Goal: Task Accomplishment & Management: Manage account settings

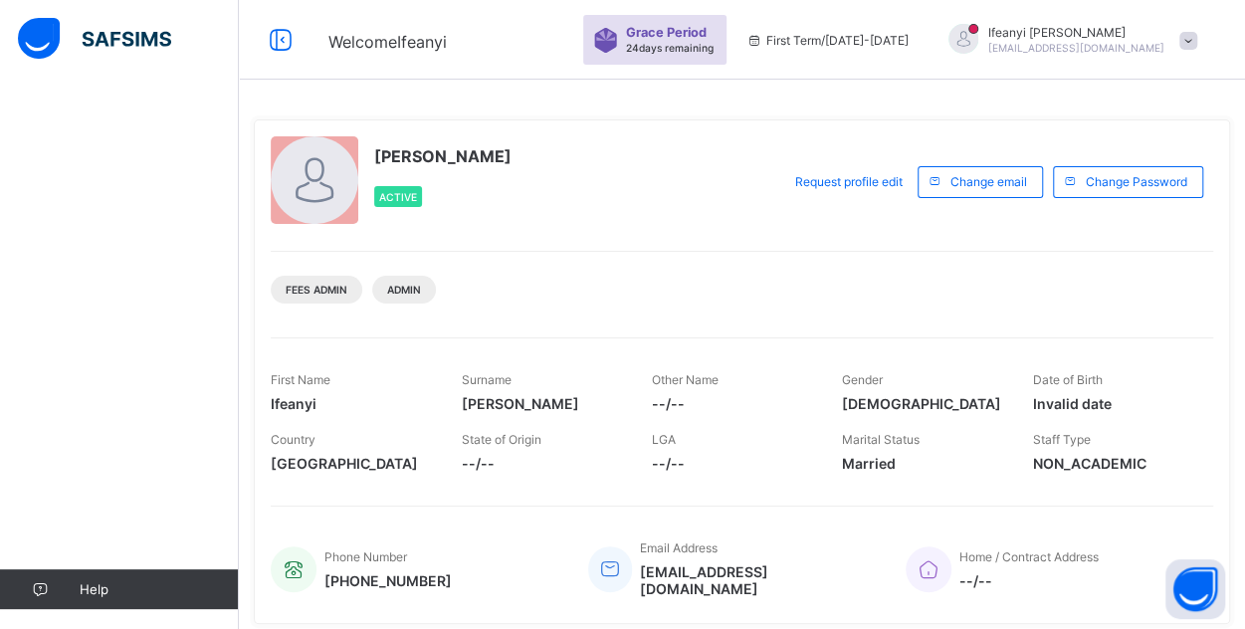
click at [568, 389] on span at bounding box center [541, 391] width 160 height 8
click at [276, 42] on icon at bounding box center [281, 40] width 34 height 29
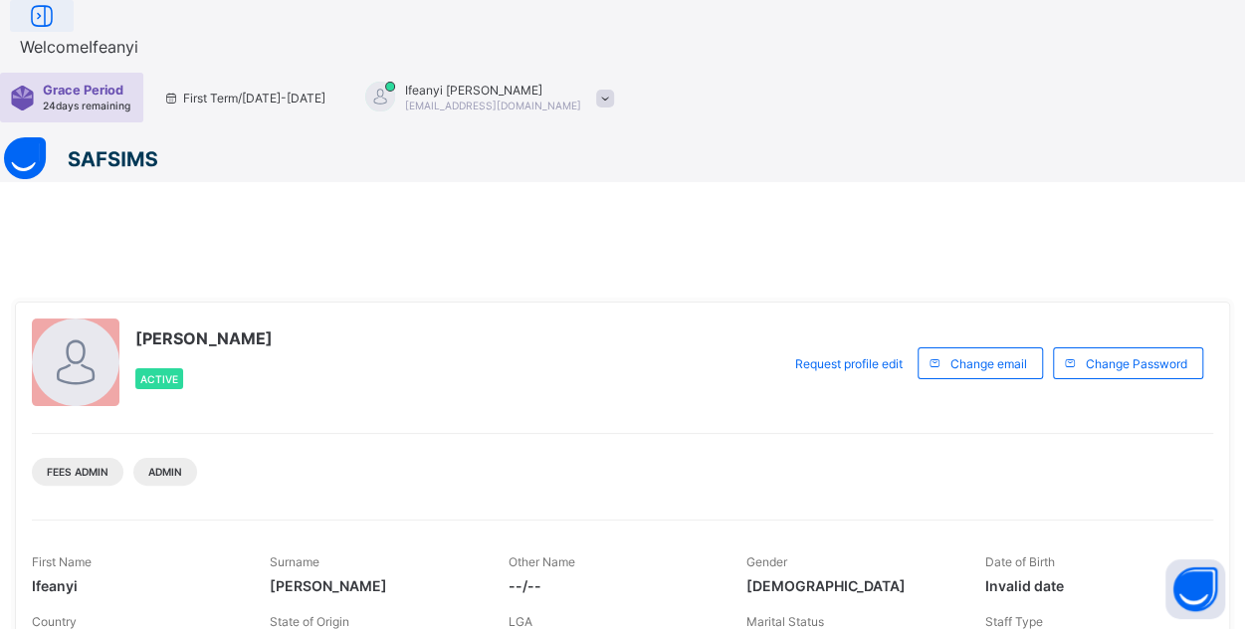
click at [138, 42] on span "Welcome [PERSON_NAME]" at bounding box center [79, 47] width 118 height 20
click at [59, 31] on icon at bounding box center [42, 16] width 34 height 29
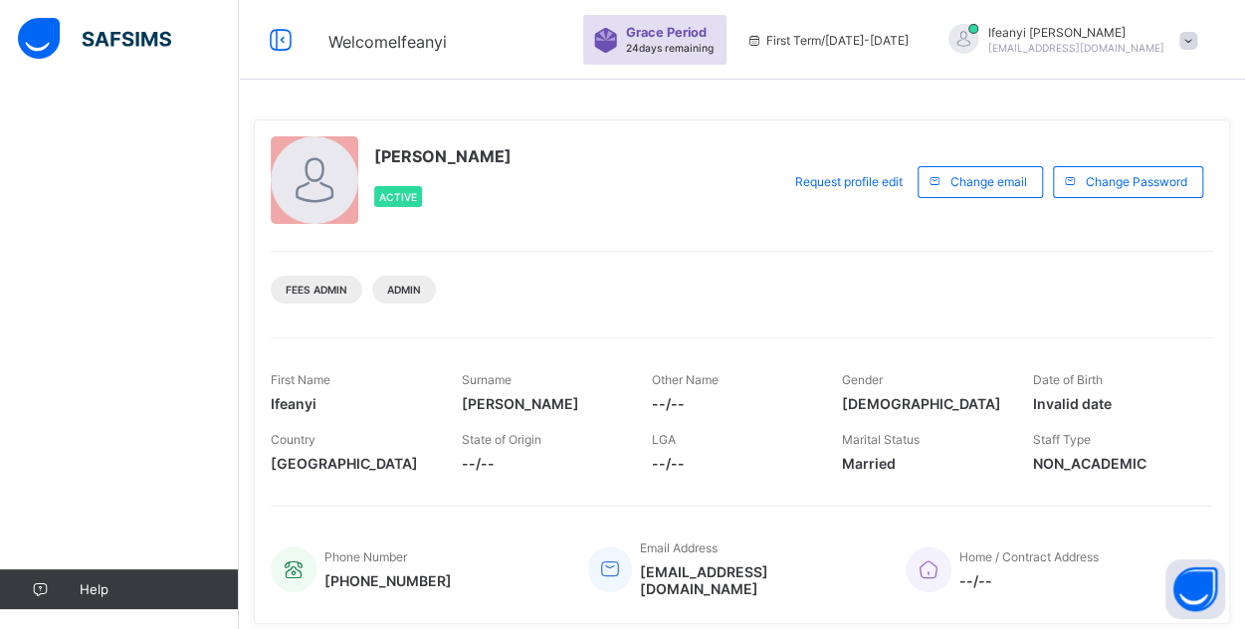
drag, startPoint x: 150, startPoint y: 195, endPoint x: 601, endPoint y: 104, distance: 459.8
click at [601, 104] on div "Welcome [PERSON_NAME] Period 24 days remaining First Term / [DATE]-[DATE] [PERS…" at bounding box center [622, 522] width 1245 height 1044
click at [1207, 43] on div "[PERSON_NAME] [EMAIL_ADDRESS][DOMAIN_NAME]" at bounding box center [1067, 40] width 279 height 33
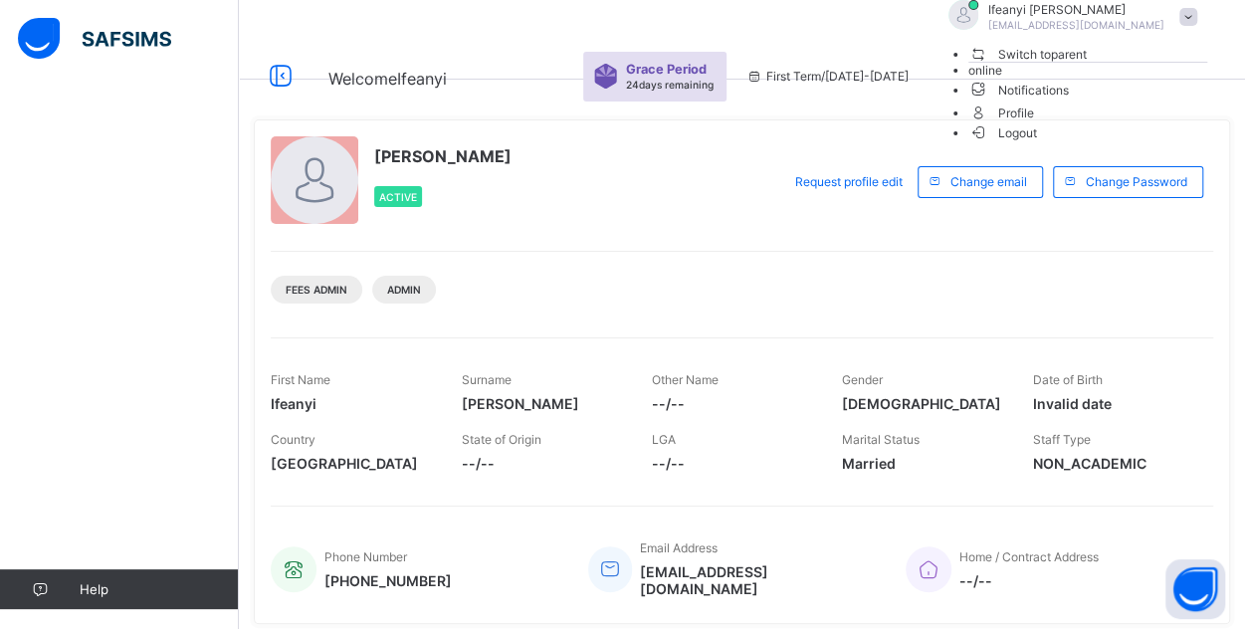
click at [1087, 65] on span "Switch to parent" at bounding box center [1027, 54] width 118 height 21
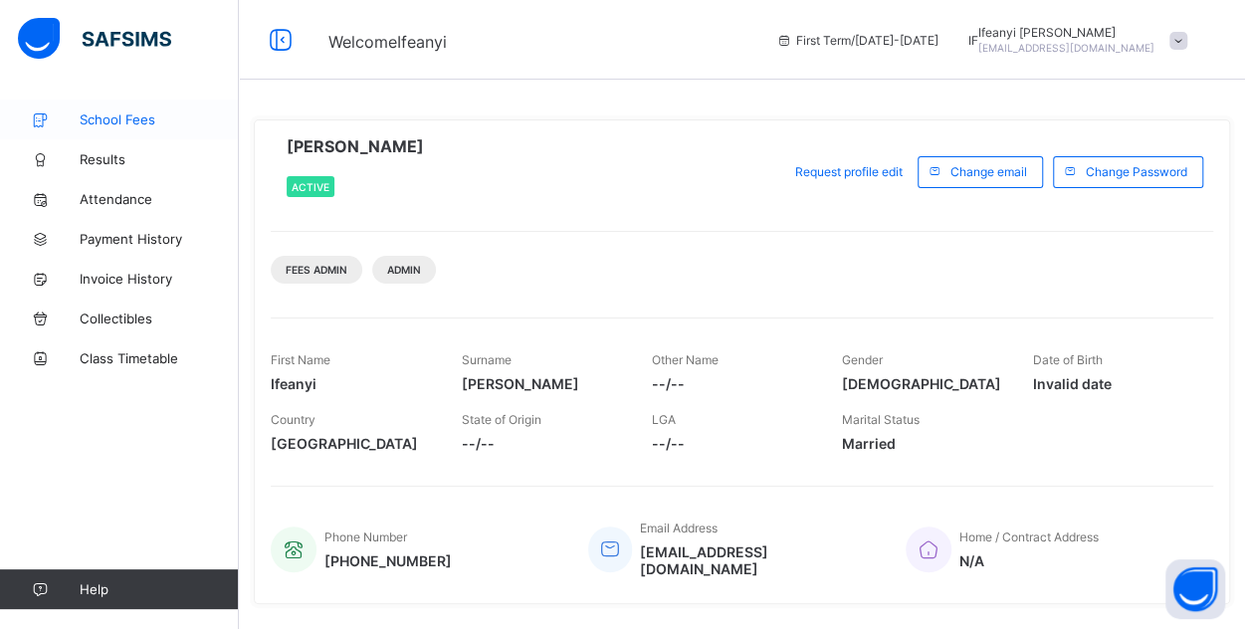
click at [109, 118] on span "School Fees" at bounding box center [159, 119] width 159 height 16
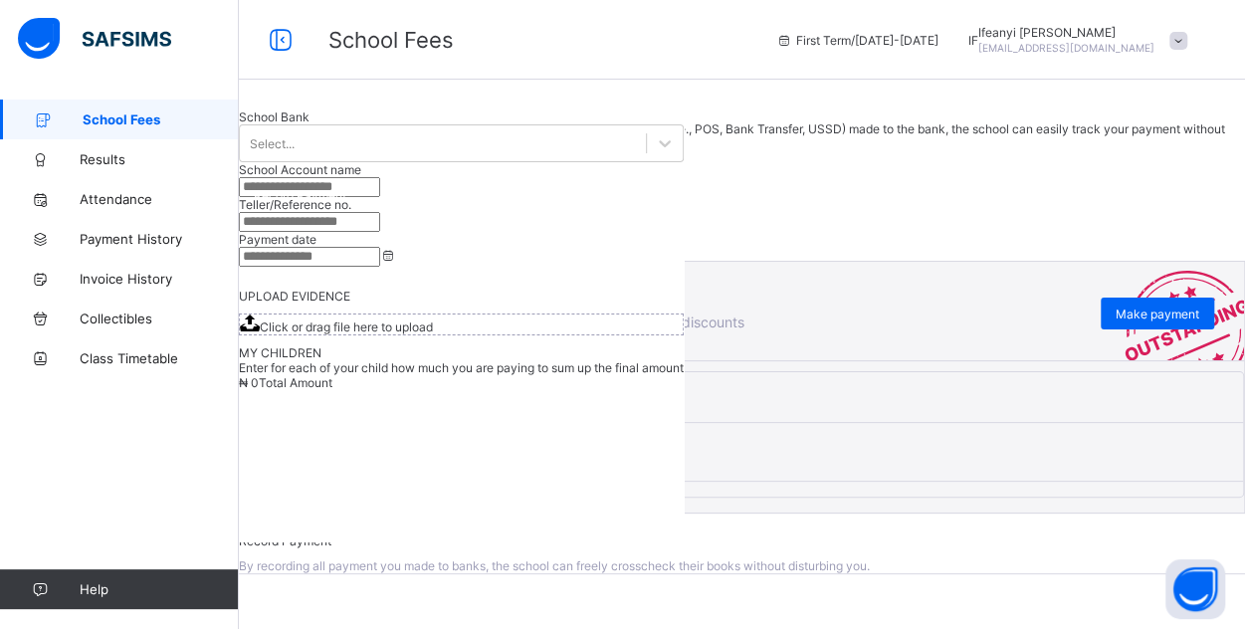
scroll to position [211, 0]
click at [329, 497] on span "View invoice" at bounding box center [285, 489] width 89 height 15
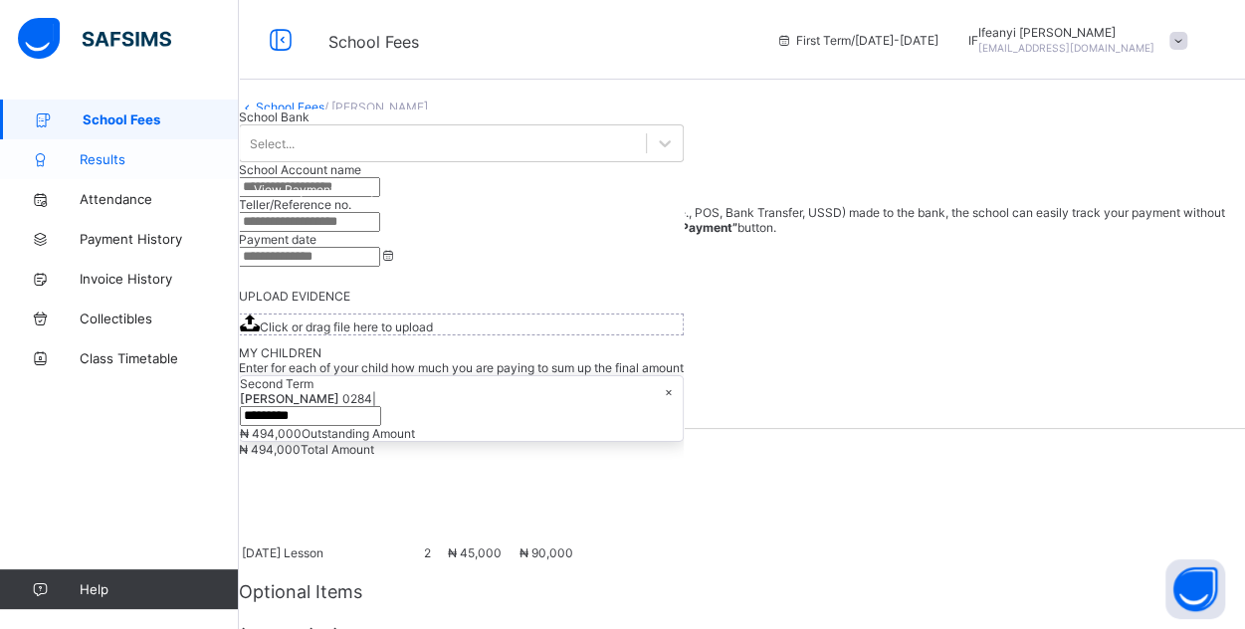
click at [96, 162] on span "Results" at bounding box center [159, 159] width 159 height 16
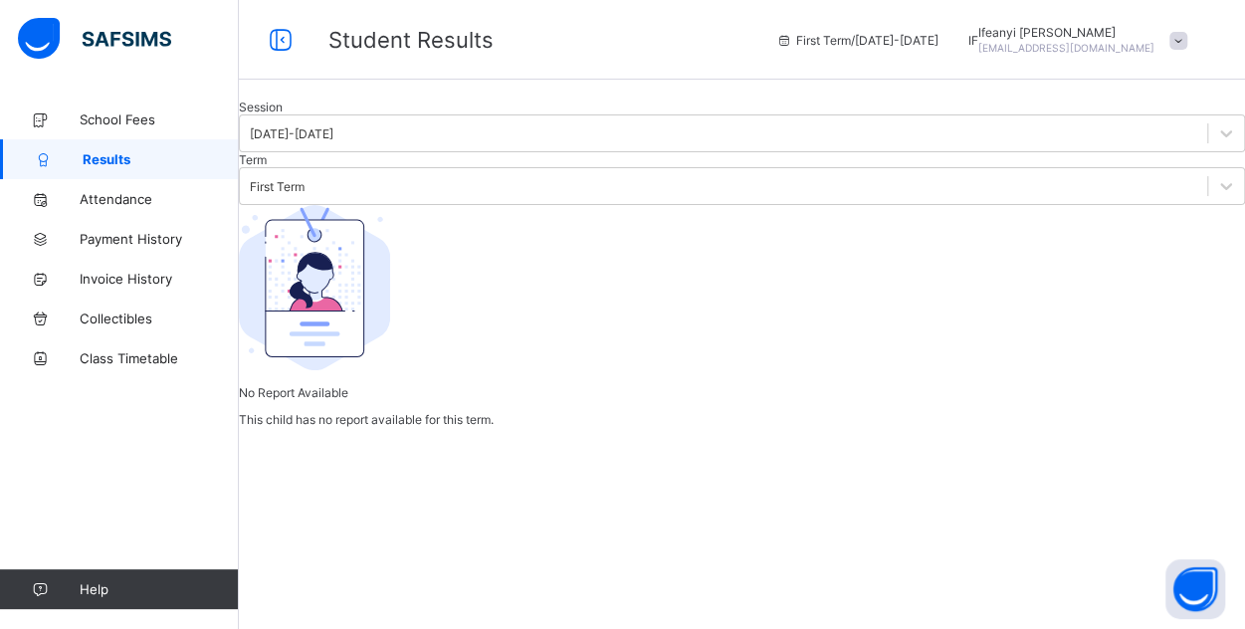
click at [1187, 46] on span at bounding box center [1178, 41] width 18 height 18
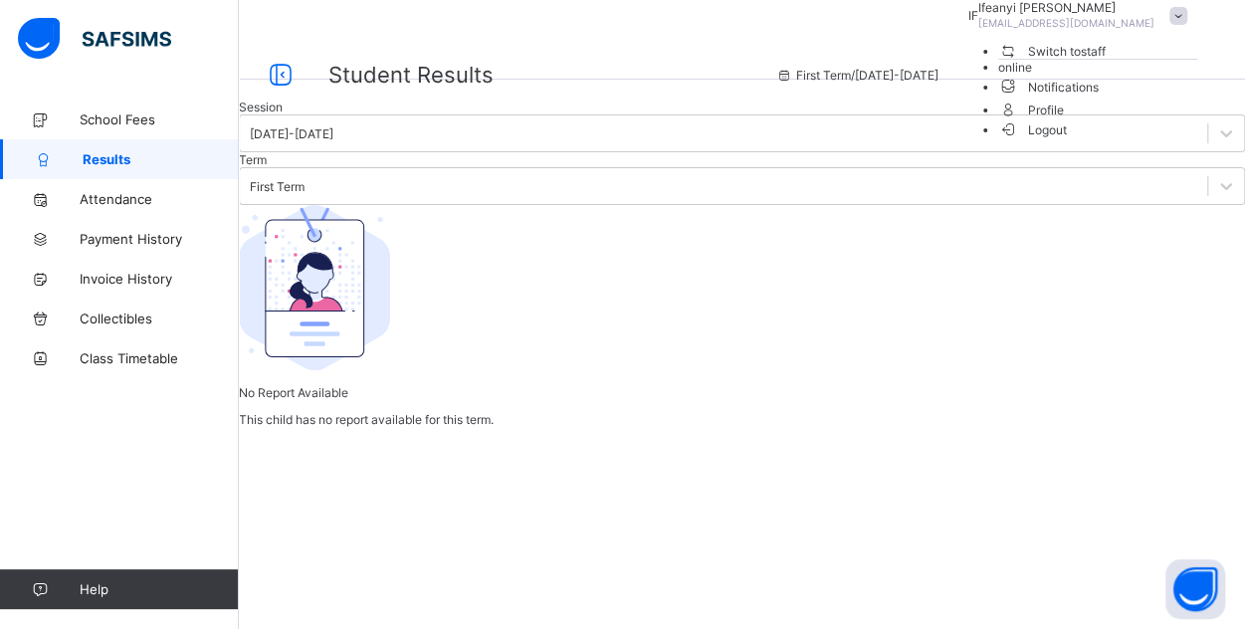
click at [1106, 62] on span "Switch to staff" at bounding box center [1051, 51] width 107 height 21
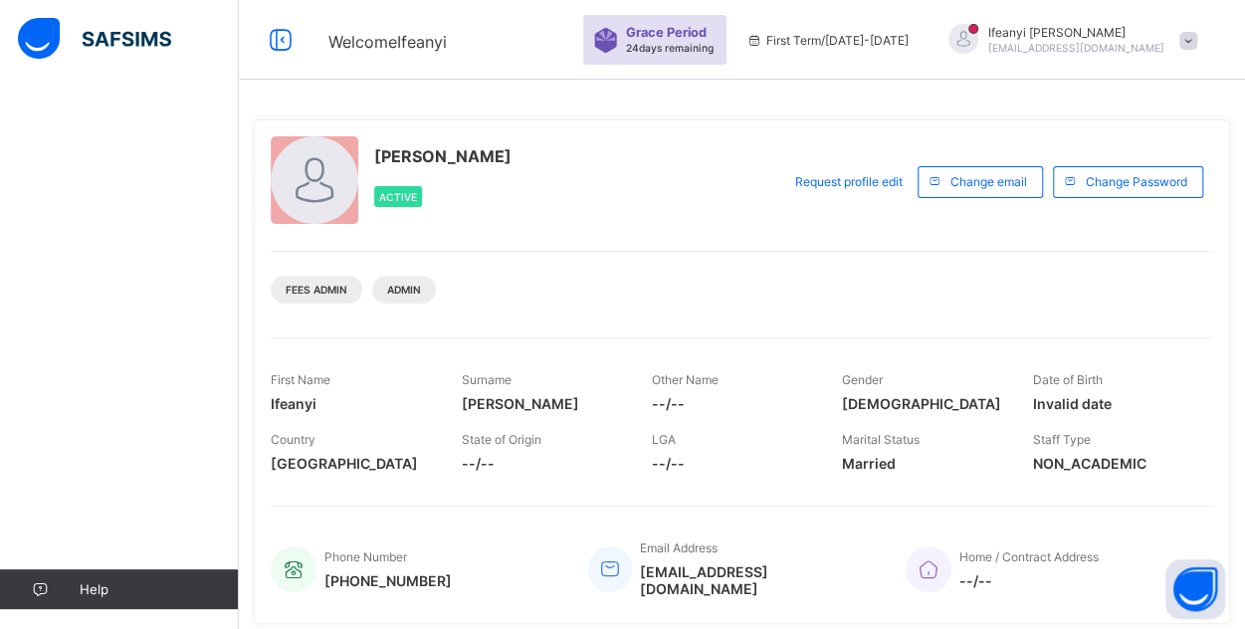
click at [1197, 41] on span at bounding box center [1188, 41] width 18 height 18
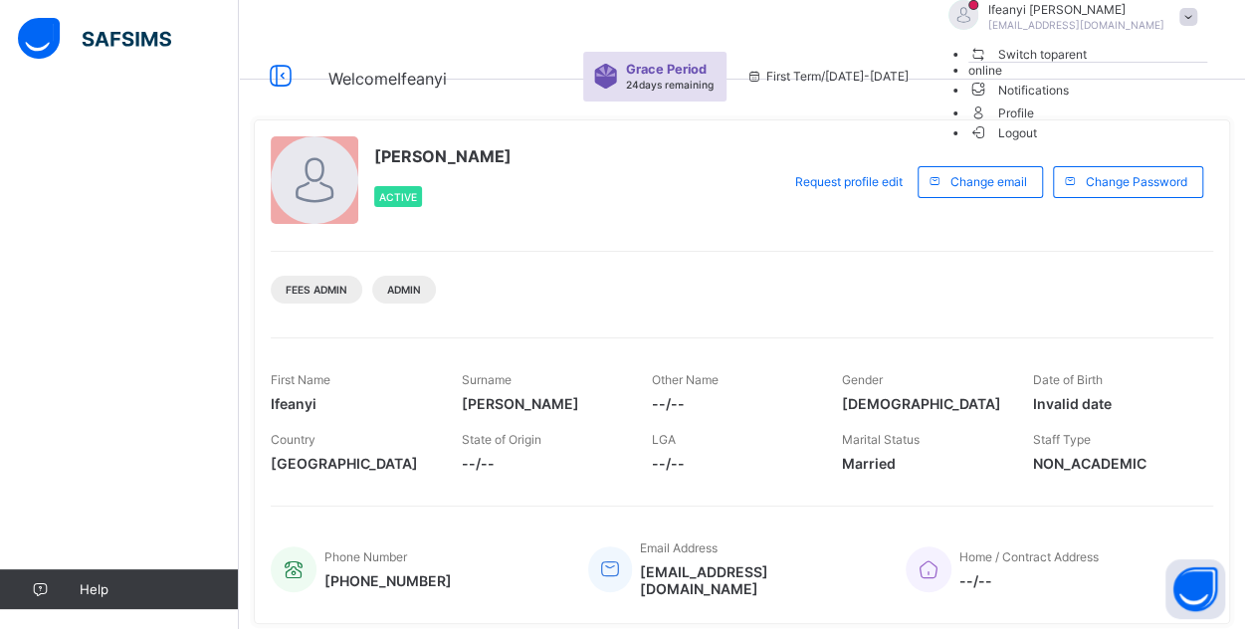
click at [1037, 143] on span "Logout" at bounding box center [1002, 132] width 69 height 21
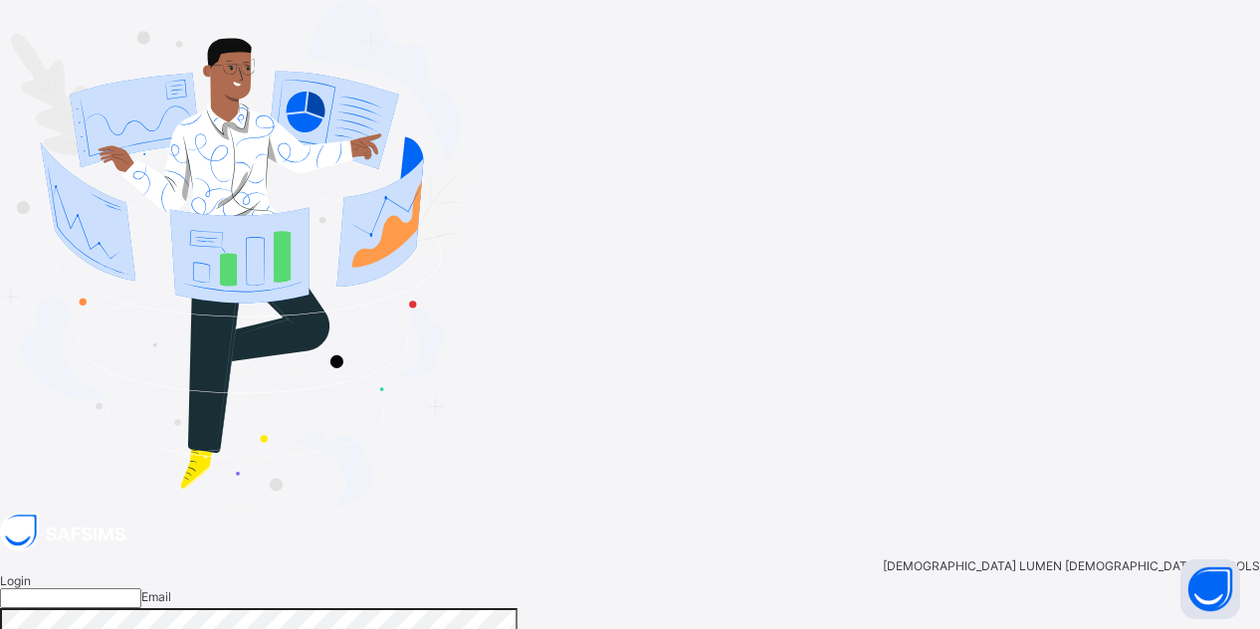
click at [141, 588] on input "email" at bounding box center [70, 598] width 141 height 20
type input "**********"
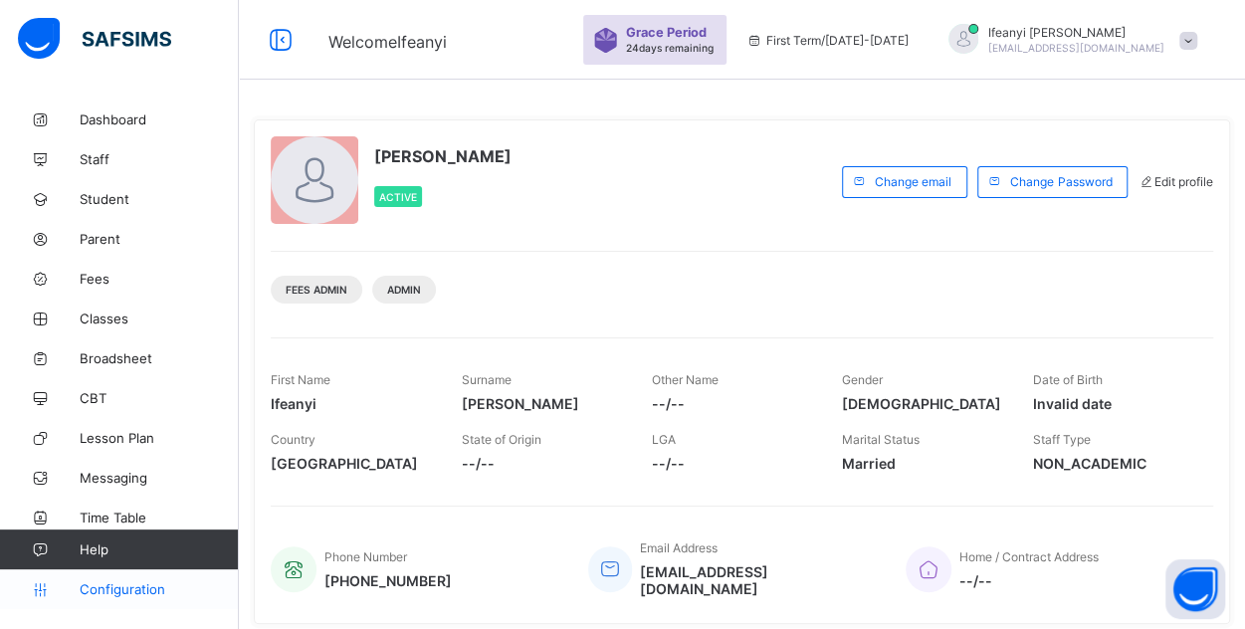
click at [193, 593] on span "Configuration" at bounding box center [159, 589] width 158 height 16
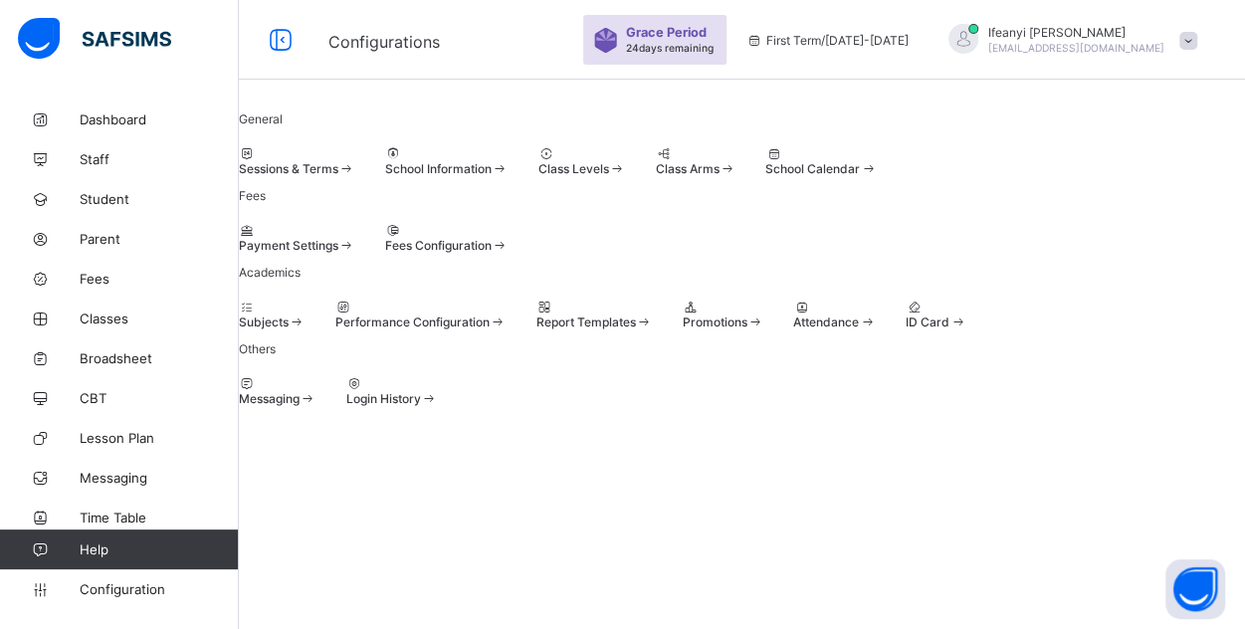
scroll to position [239, 0]
click at [239, 238] on span at bounding box center [239, 238] width 0 height 0
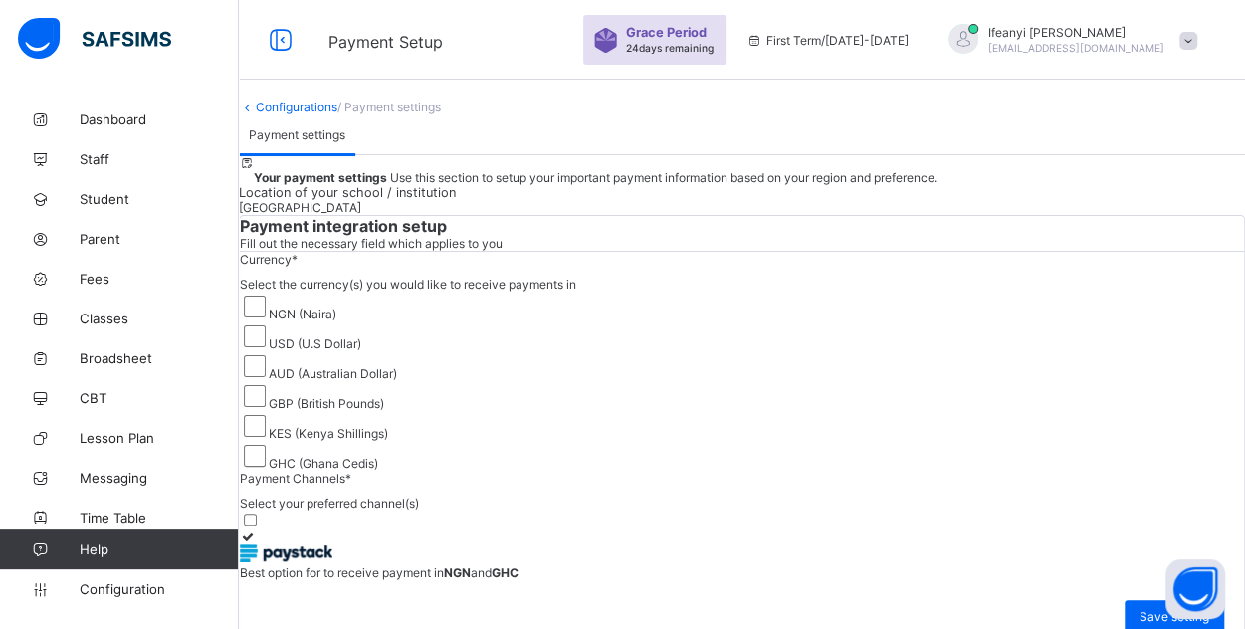
click at [441, 114] on span "/ Payment settings" at bounding box center [388, 107] width 103 height 15
click at [333, 114] on link "Configurations" at bounding box center [297, 107] width 82 height 15
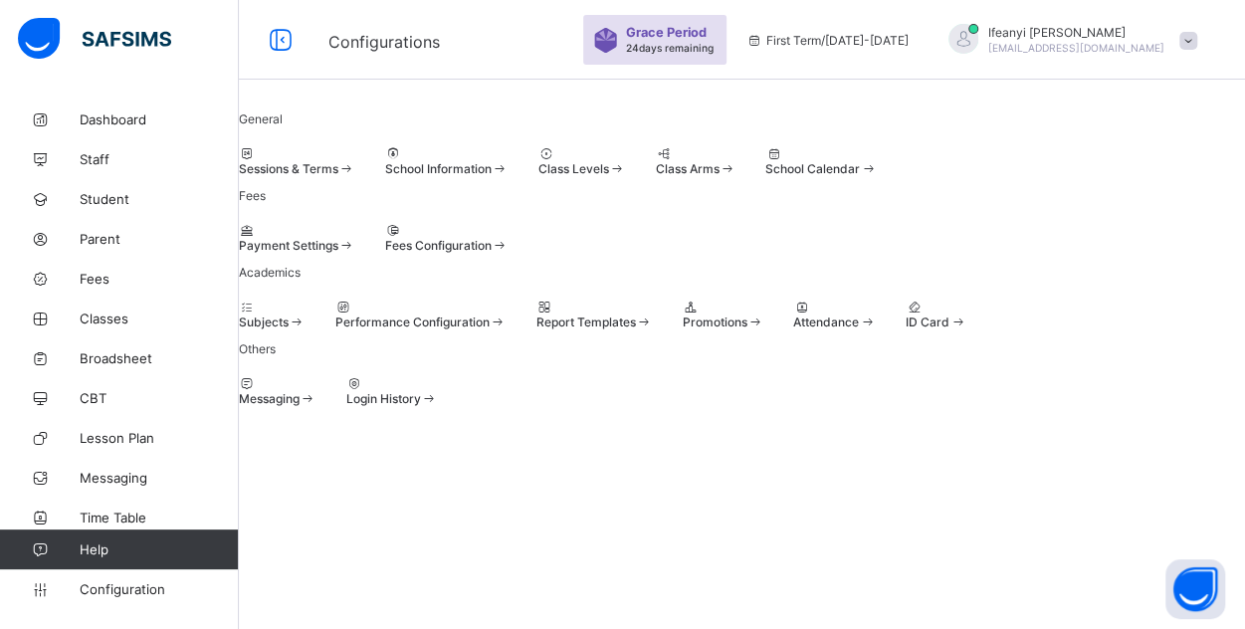
click at [239, 161] on span at bounding box center [239, 161] width 0 height 0
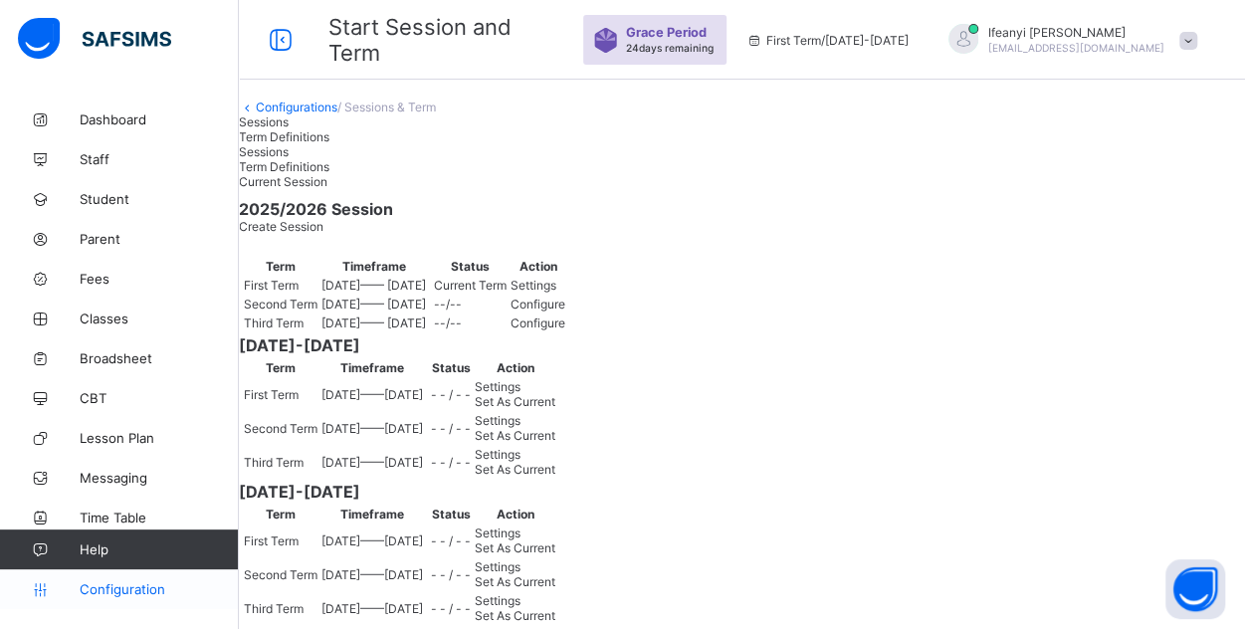
click at [155, 595] on span "Configuration" at bounding box center [159, 589] width 158 height 16
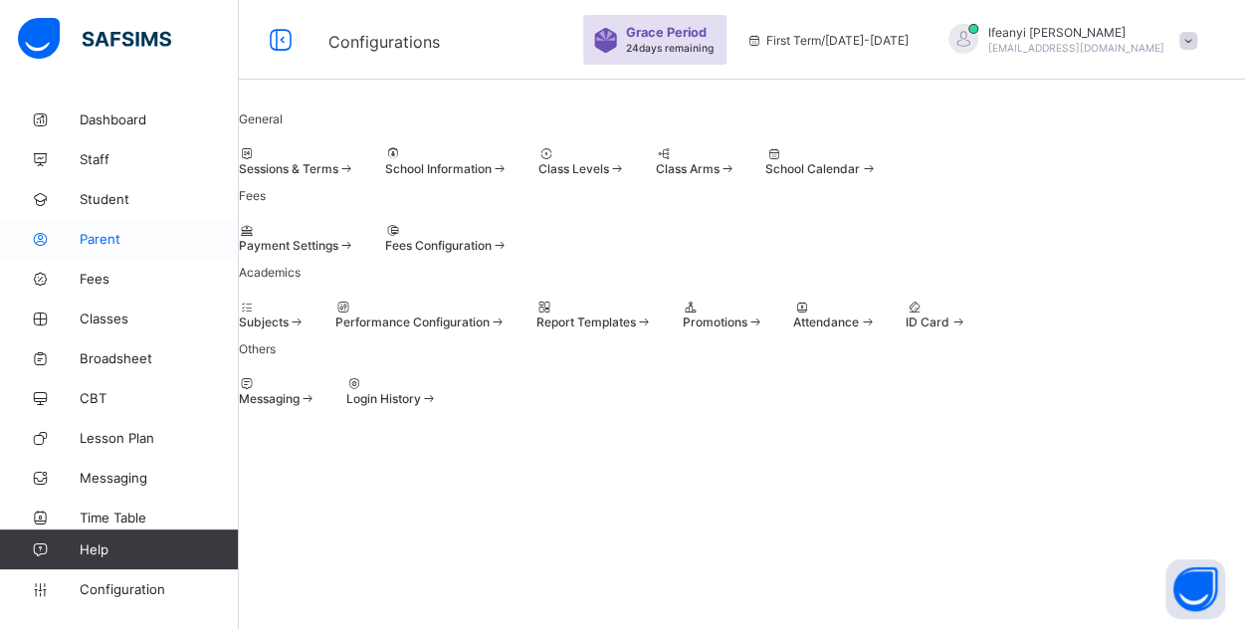
click at [123, 233] on span "Parent" at bounding box center [159, 239] width 159 height 16
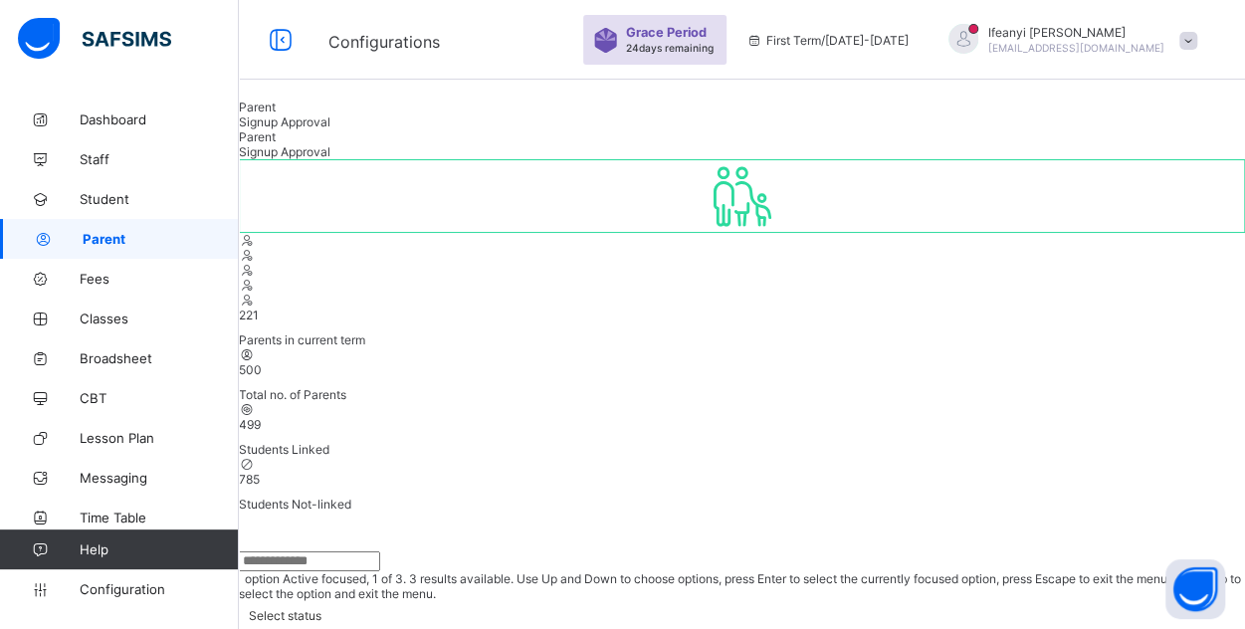
click at [260, 628] on div at bounding box center [250, 640] width 20 height 23
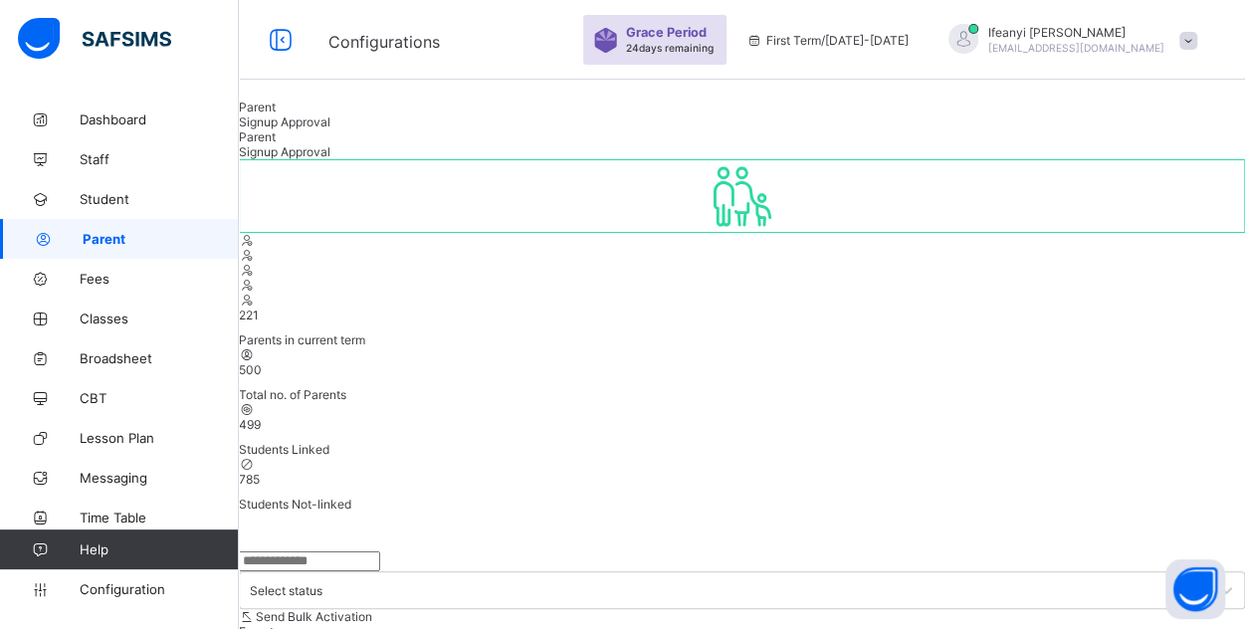
click at [330, 129] on span "Signup Approval" at bounding box center [285, 121] width 92 height 15
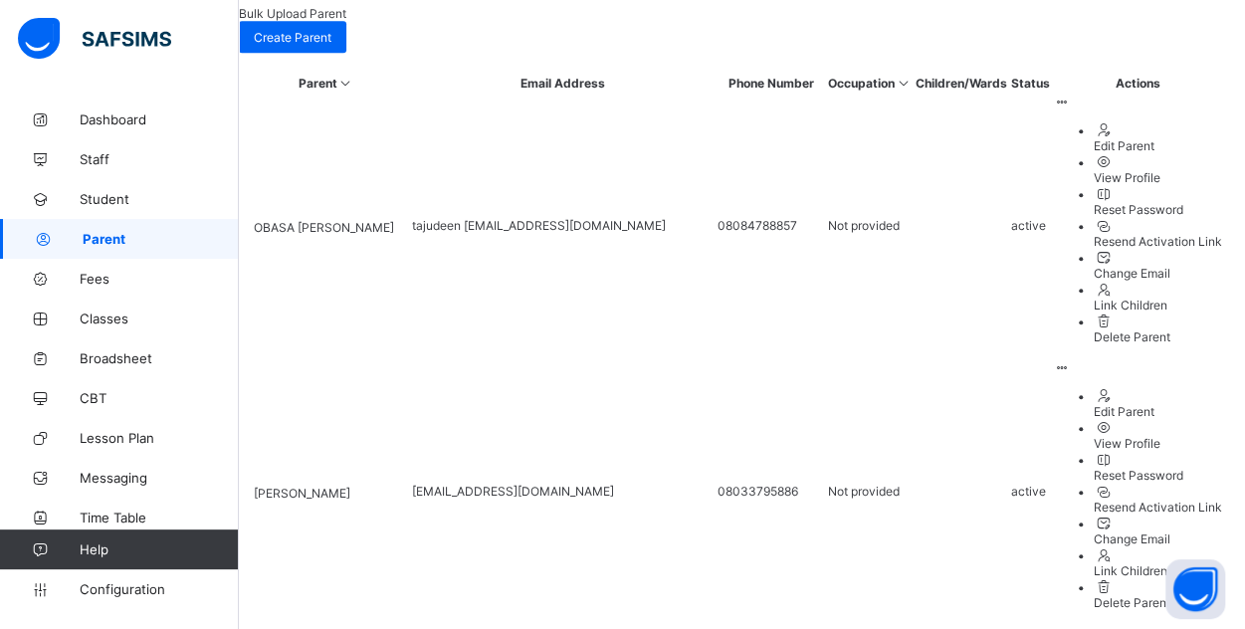
scroll to position [717, 0]
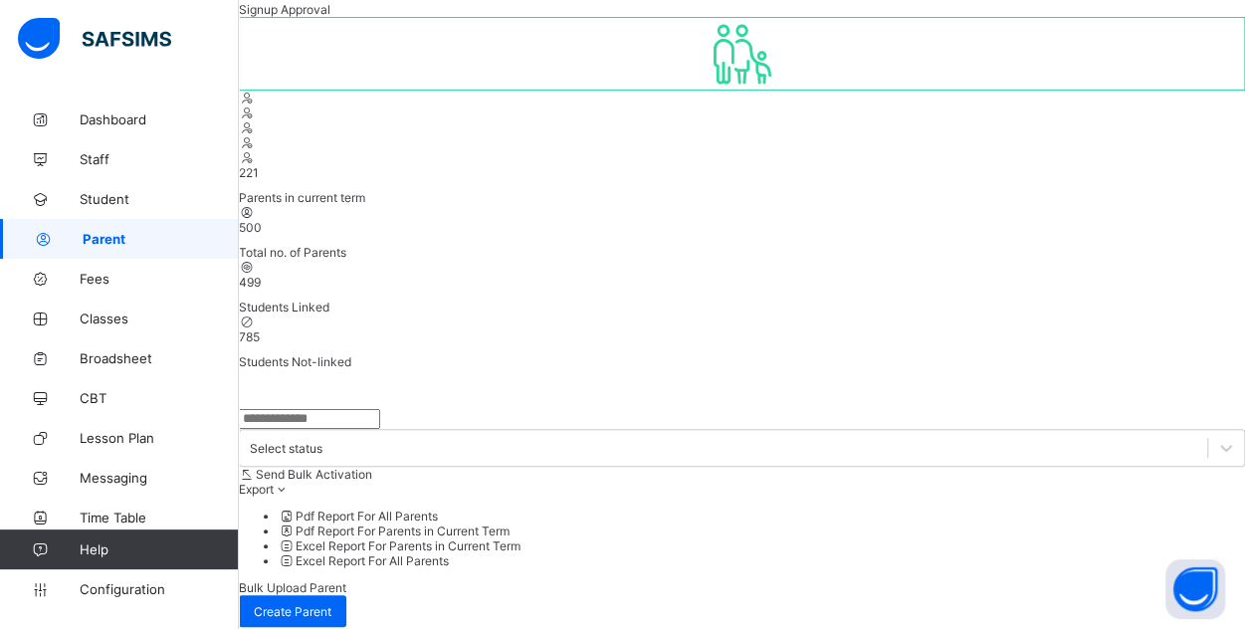
scroll to position [0, 0]
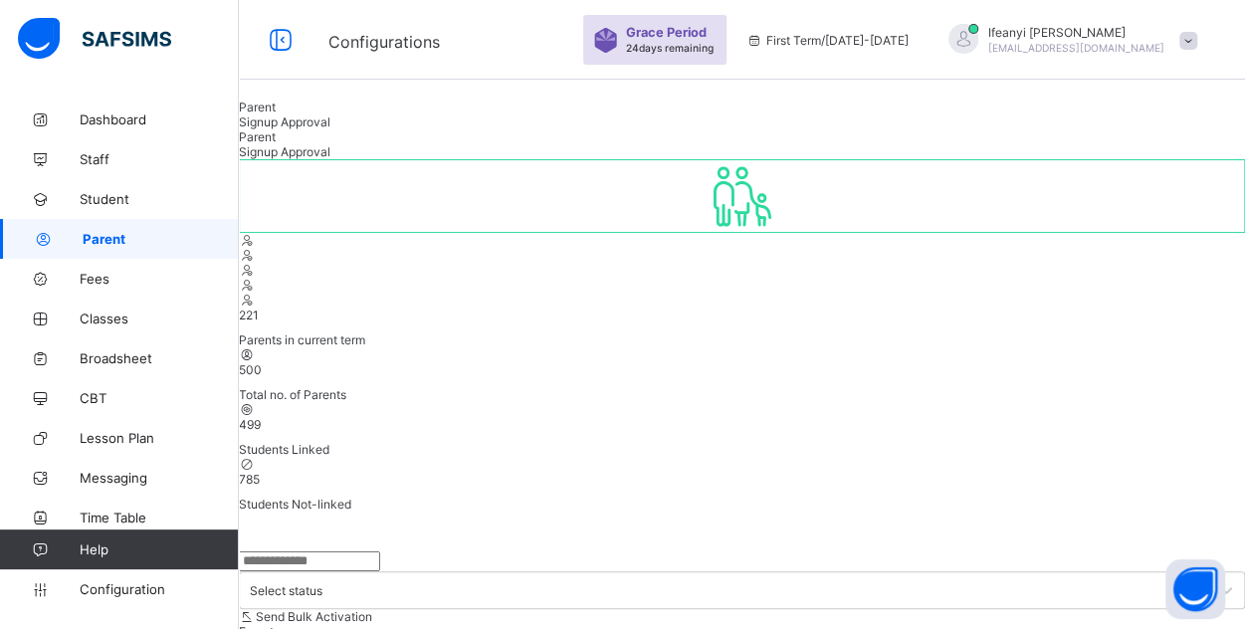
click at [307, 114] on div "Parent" at bounding box center [742, 107] width 1006 height 15
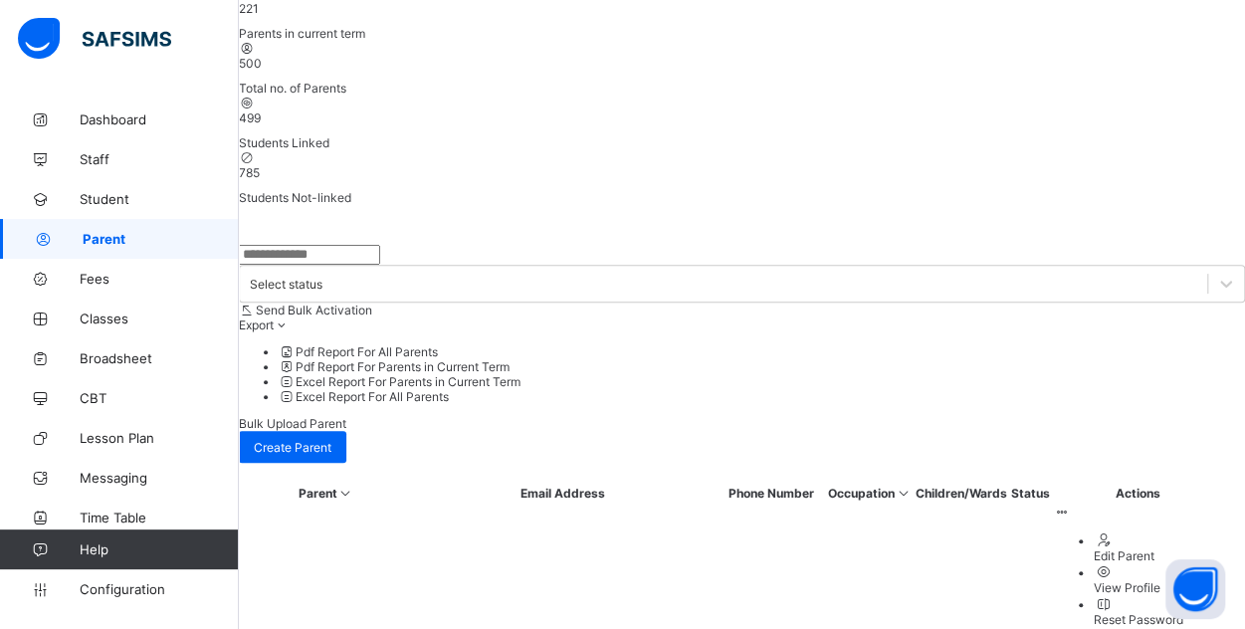
scroll to position [311, 0]
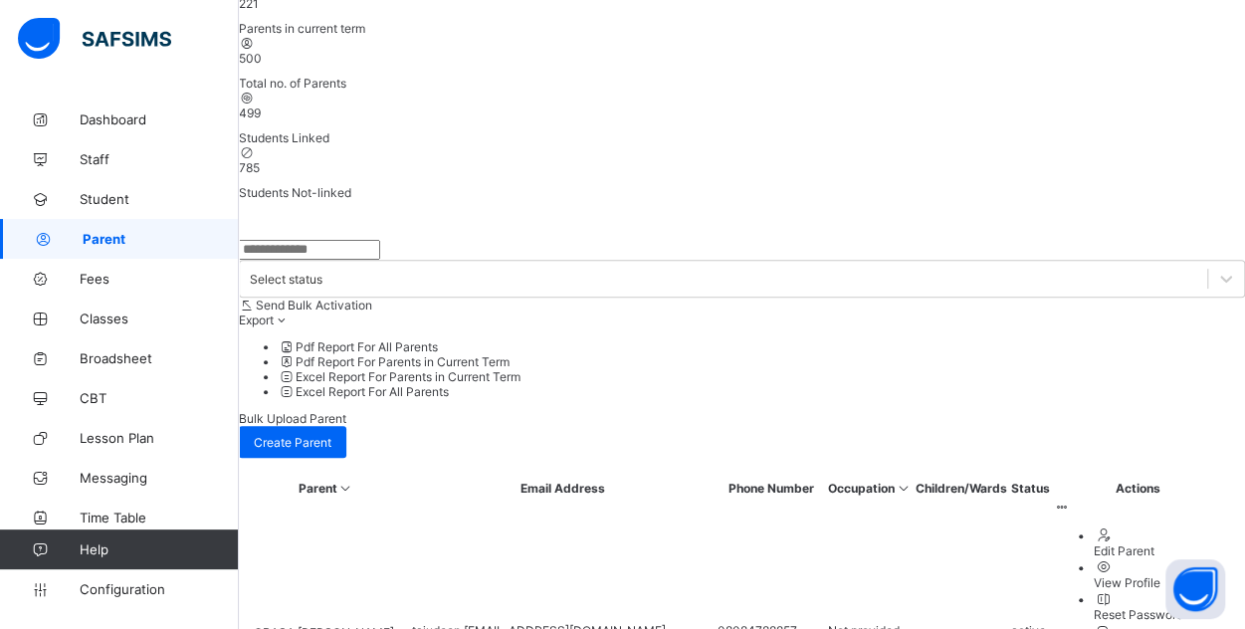
click at [1176, 526] on ul "Edit Parent View Profile Reset Password Resend Activation Link Change Email Lin…" at bounding box center [1138, 637] width 168 height 223
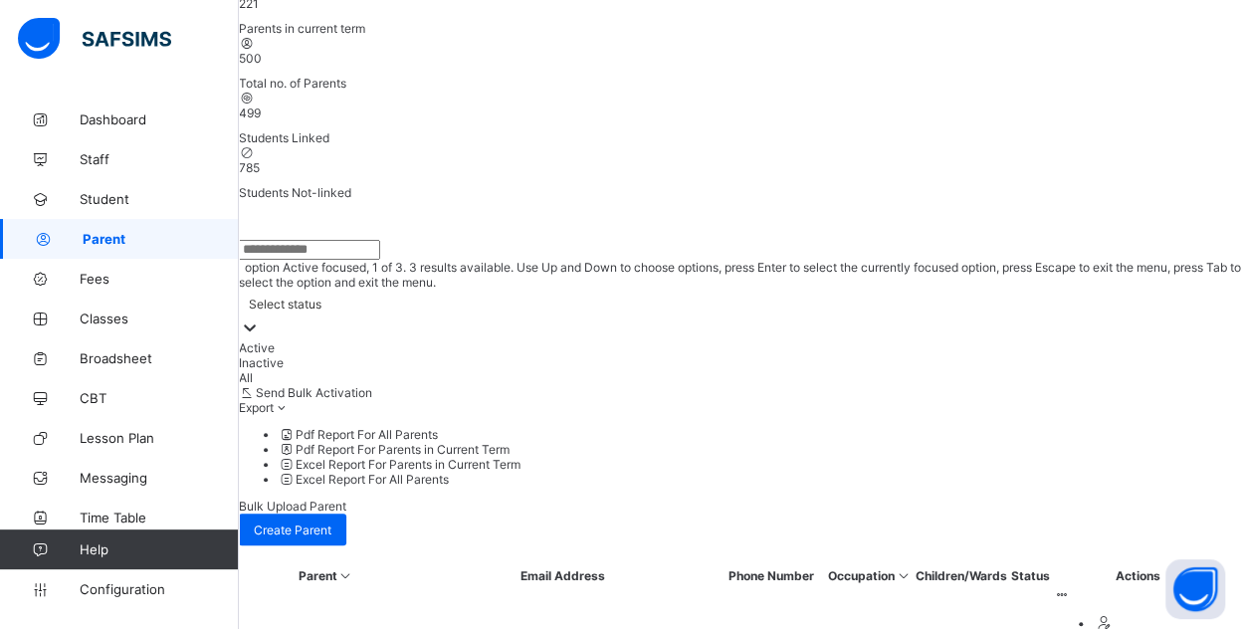
click at [260, 317] on icon at bounding box center [250, 327] width 20 height 20
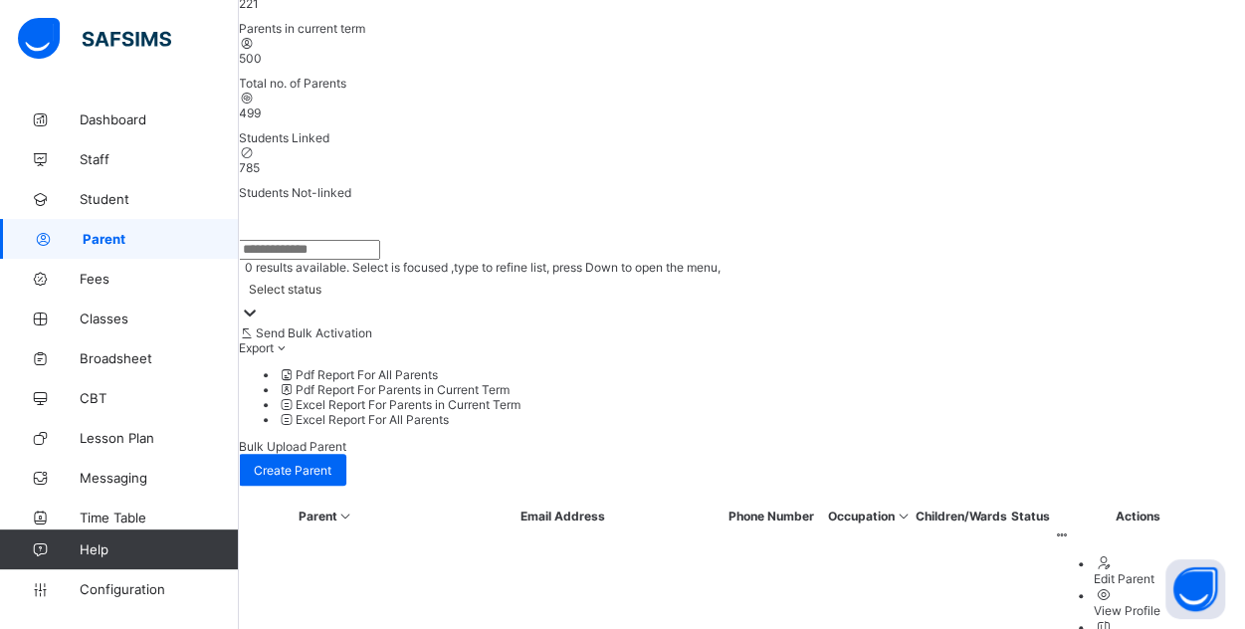
click at [260, 303] on icon at bounding box center [250, 313] width 20 height 20
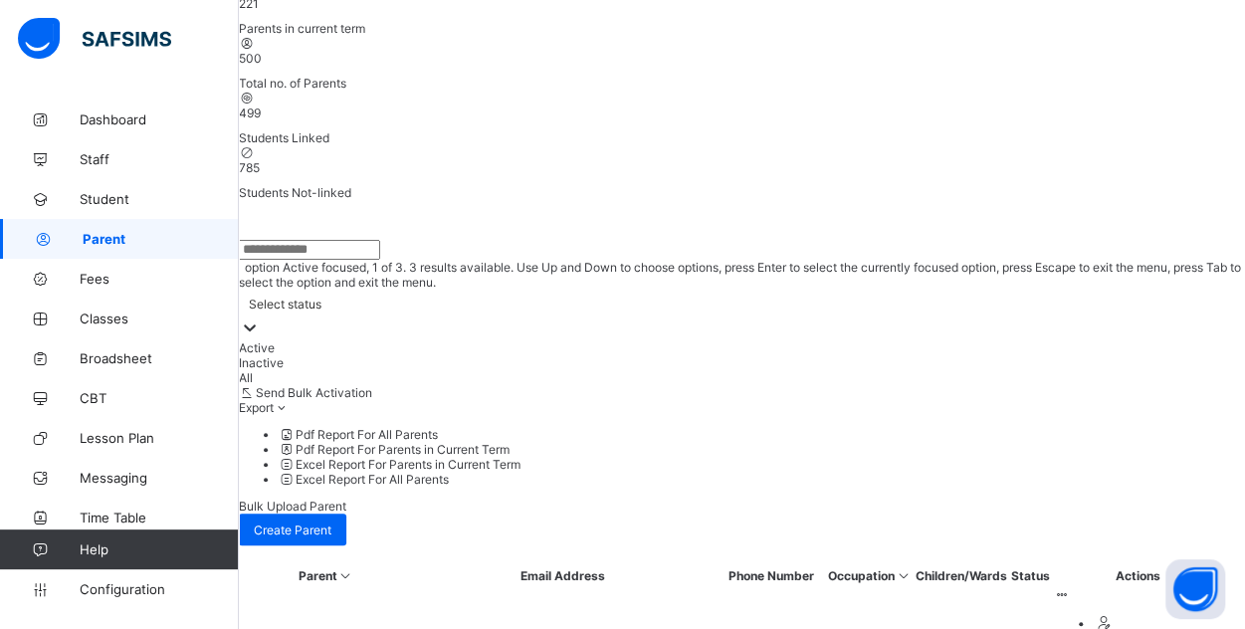
click at [260, 317] on icon at bounding box center [250, 327] width 20 height 20
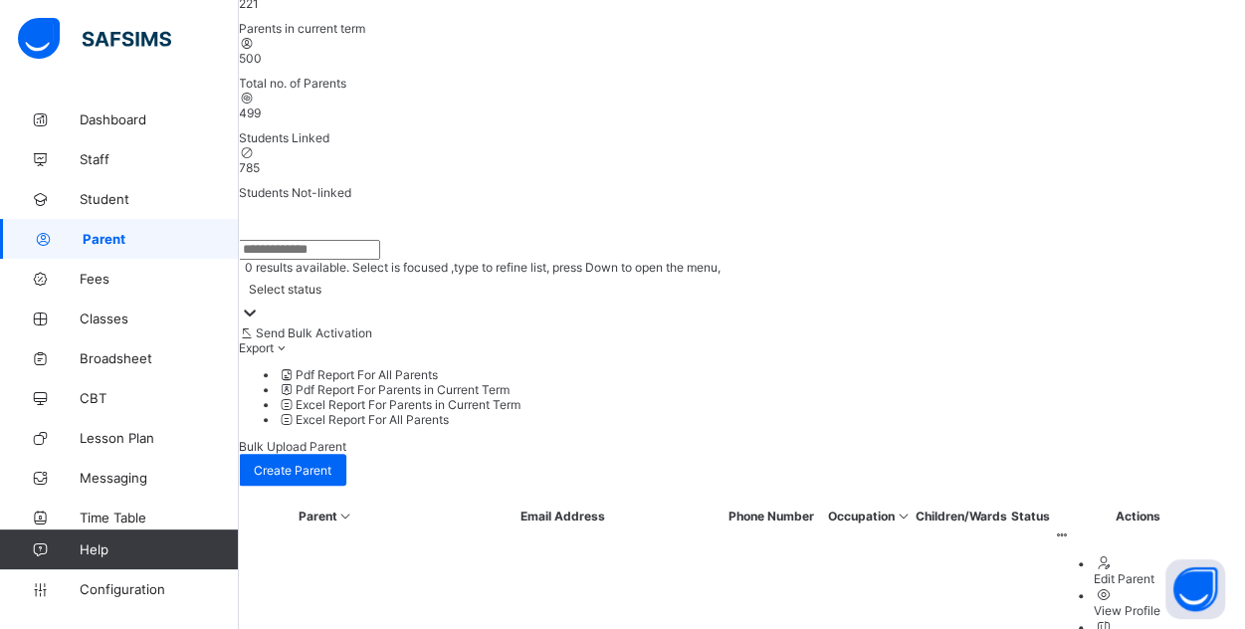
click at [260, 303] on icon at bounding box center [250, 313] width 20 height 20
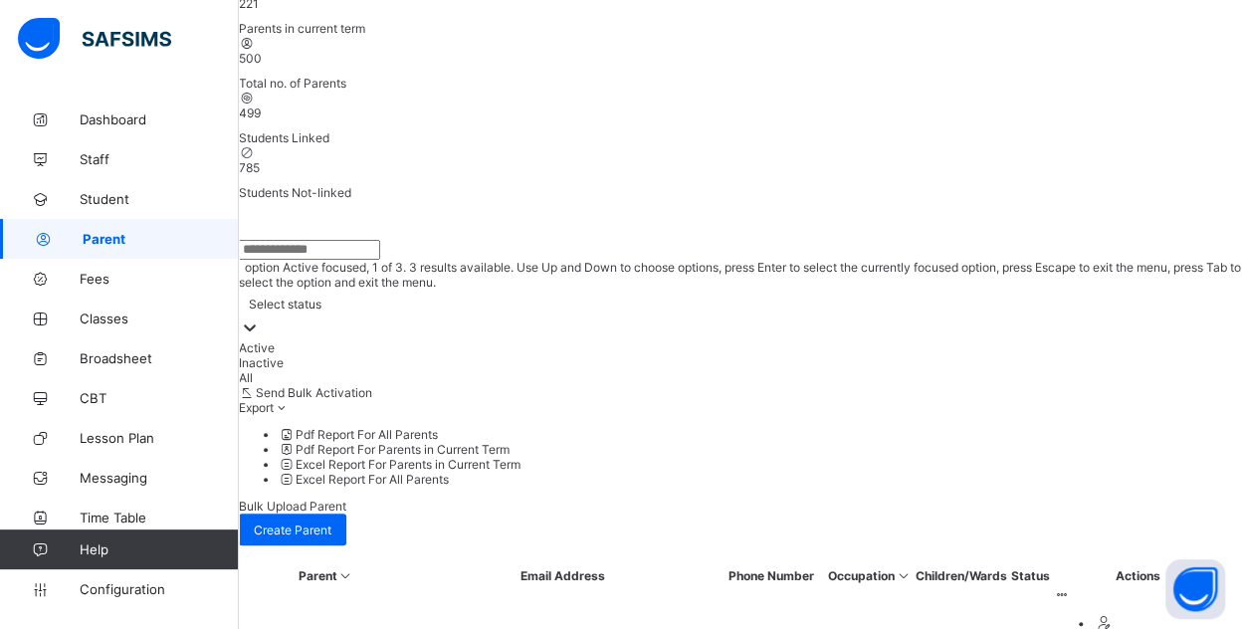
click at [260, 317] on icon at bounding box center [250, 327] width 20 height 20
click at [580, 355] on div "Inactive" at bounding box center [742, 362] width 1006 height 15
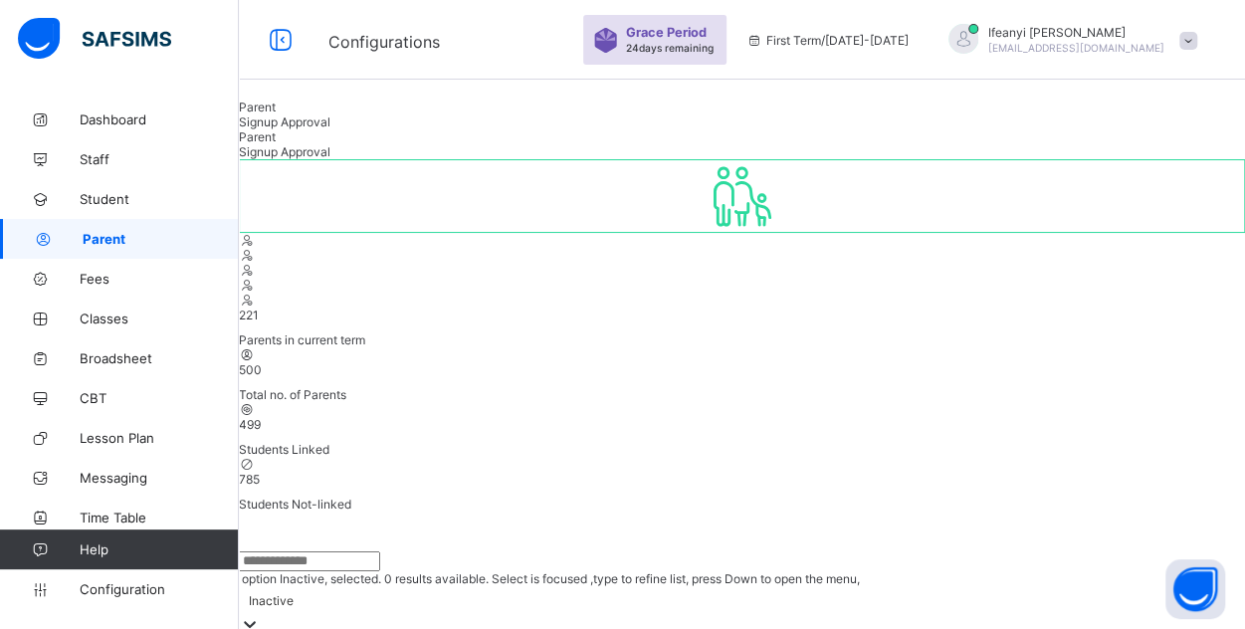
scroll to position [66, 0]
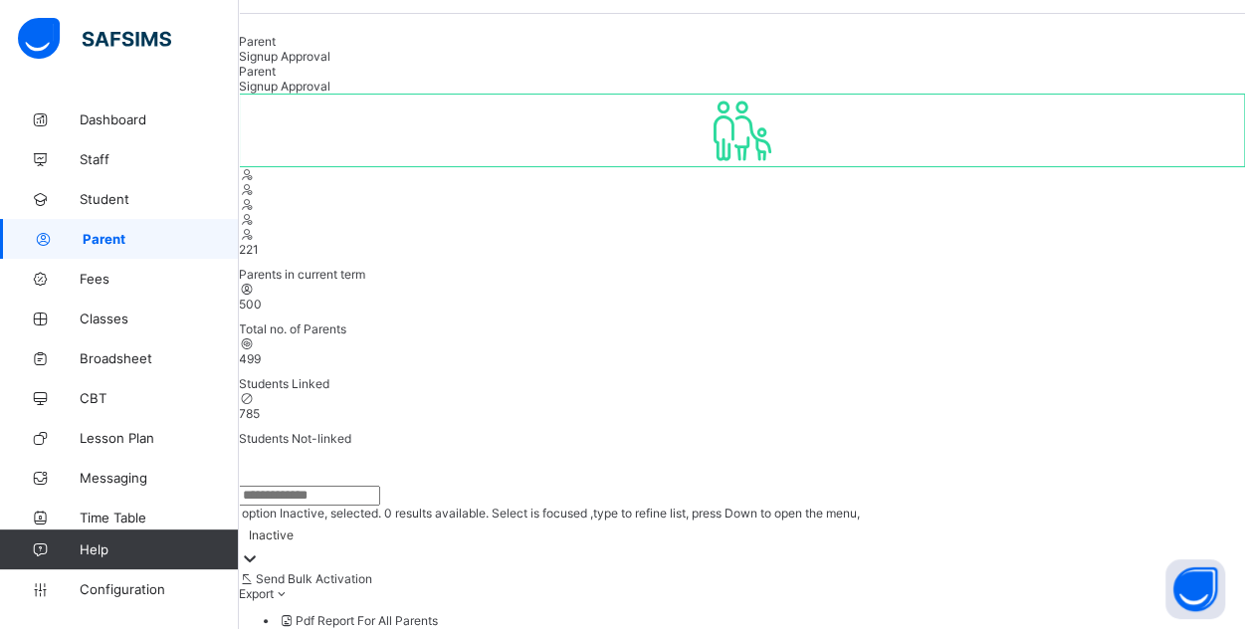
click at [276, 49] on span "Parent" at bounding box center [257, 41] width 37 height 15
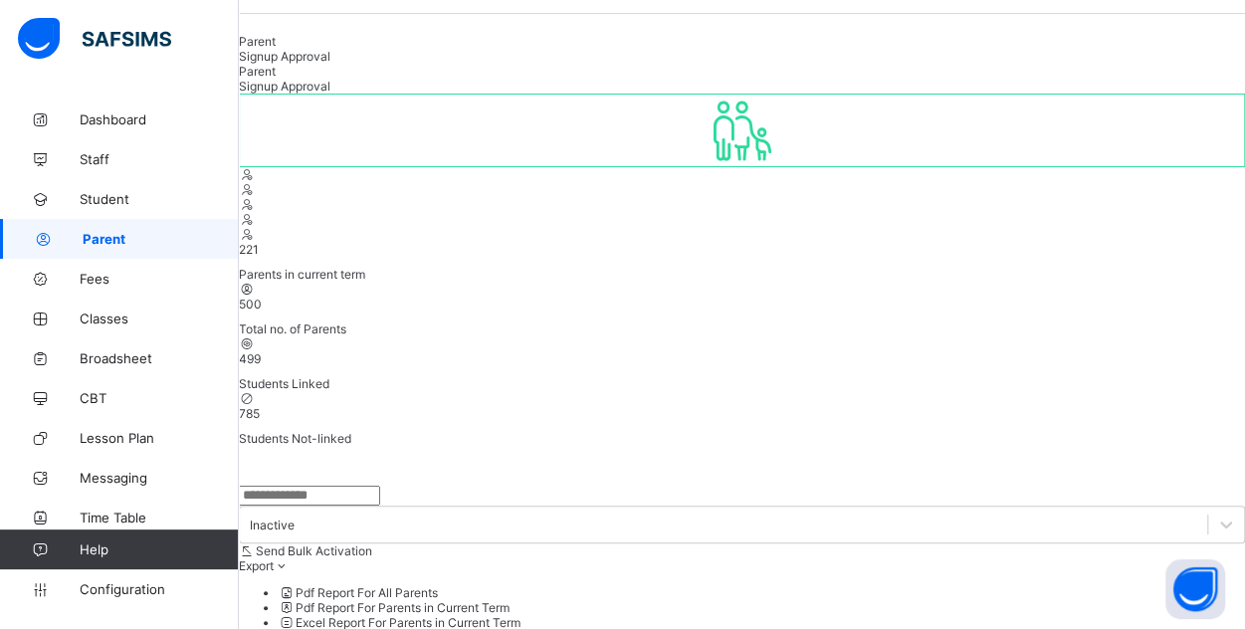
click at [276, 49] on span "Parent" at bounding box center [257, 41] width 37 height 15
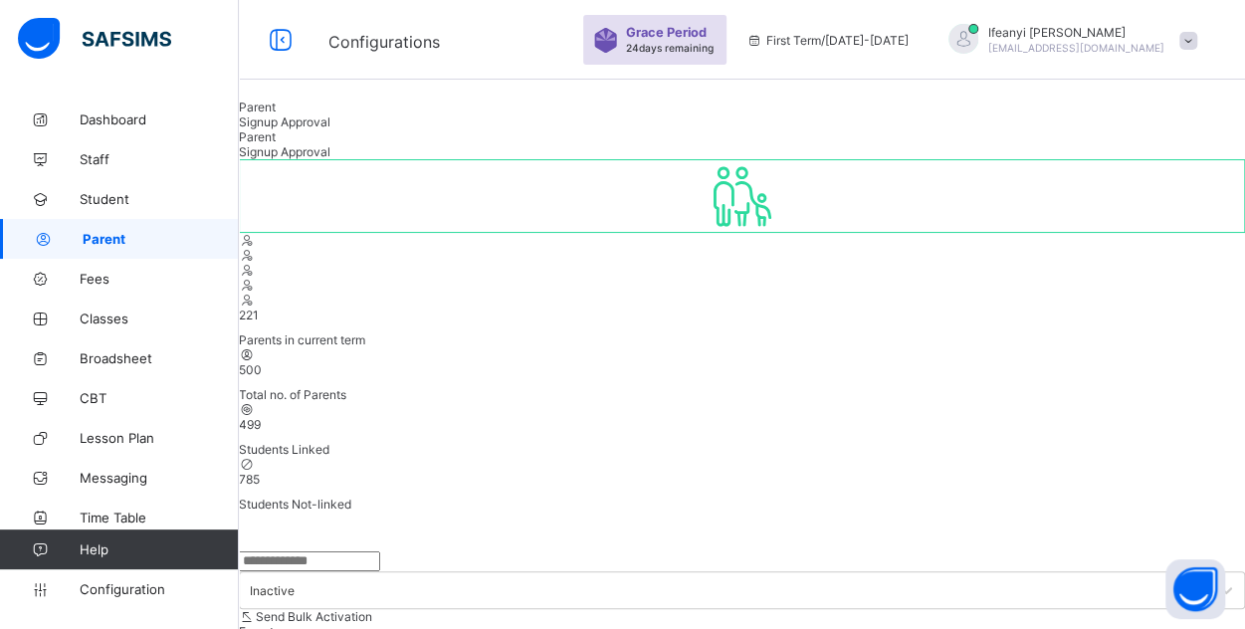
click at [330, 129] on span "Signup Approval" at bounding box center [285, 121] width 92 height 15
click at [276, 114] on span "Parent" at bounding box center [257, 107] width 37 height 15
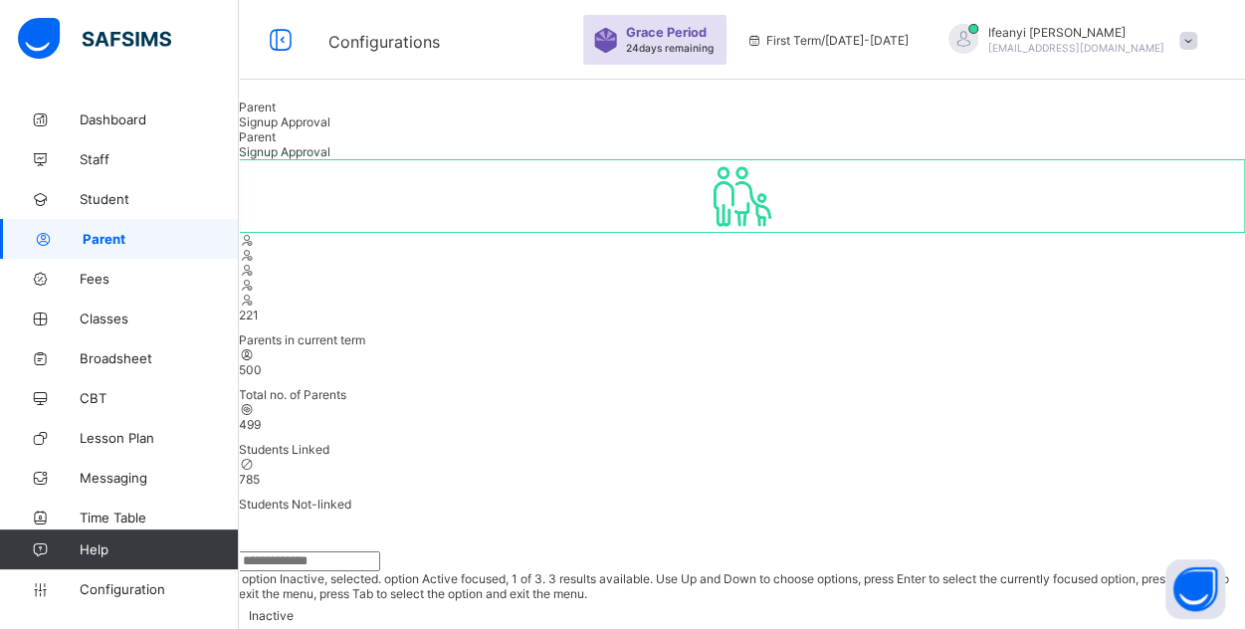
click at [294, 608] on div "Inactive" at bounding box center [271, 615] width 45 height 15
click at [260, 628] on div at bounding box center [250, 640] width 20 height 23
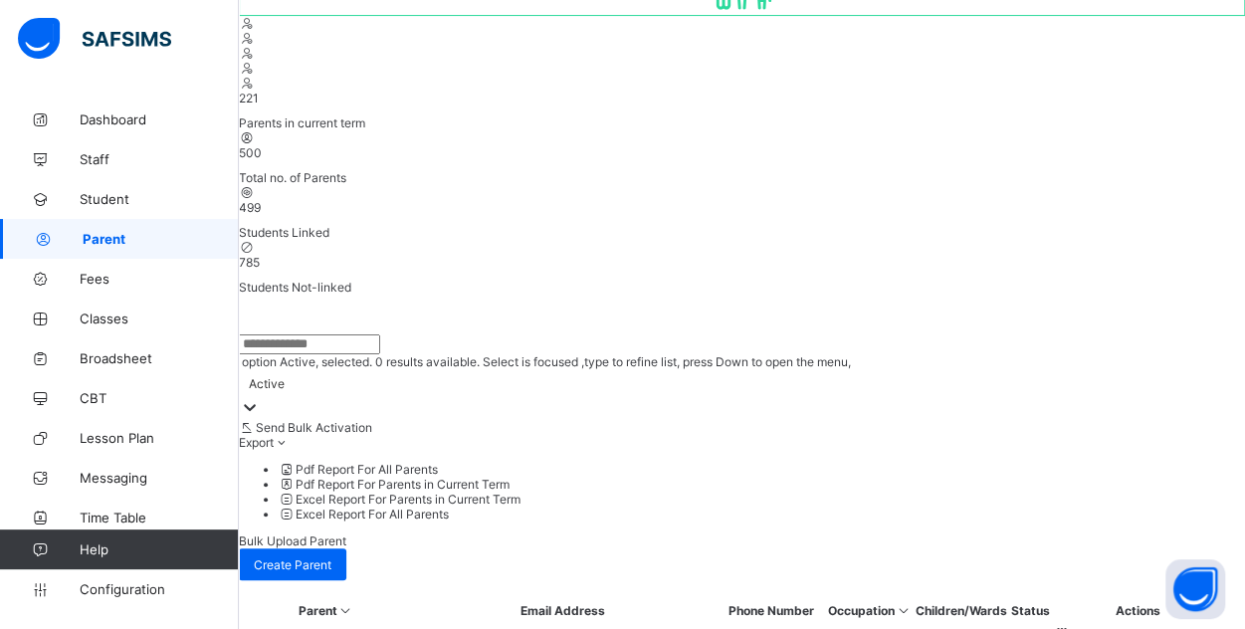
scroll to position [215, 0]
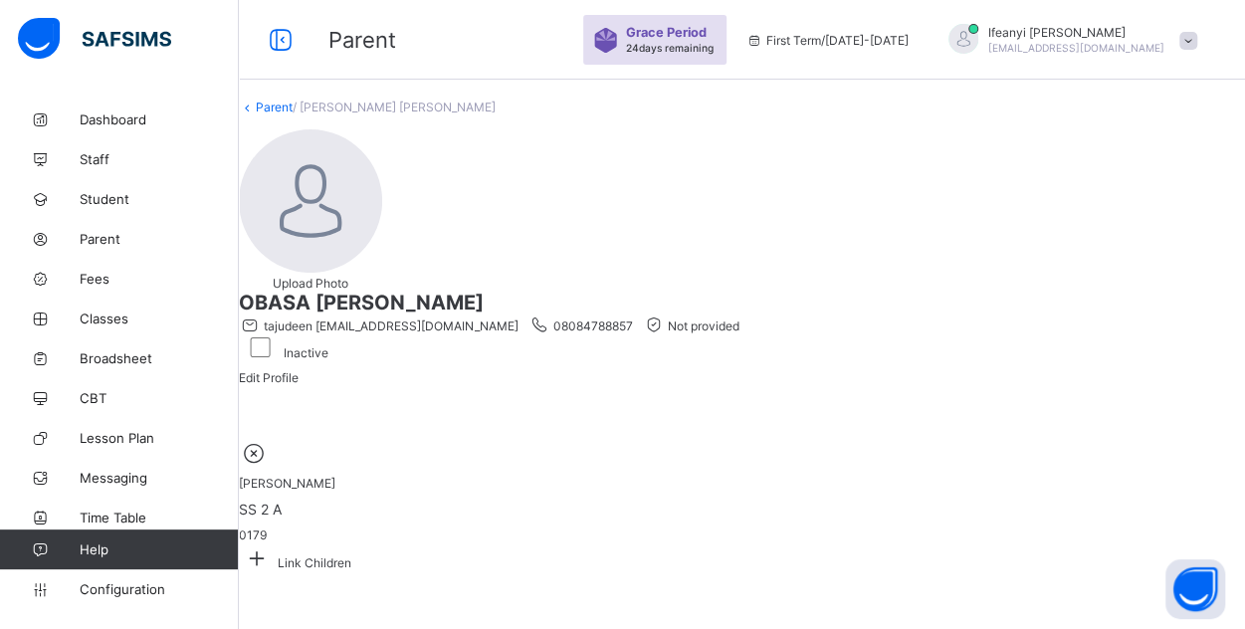
click at [293, 114] on link "Parent" at bounding box center [274, 107] width 37 height 15
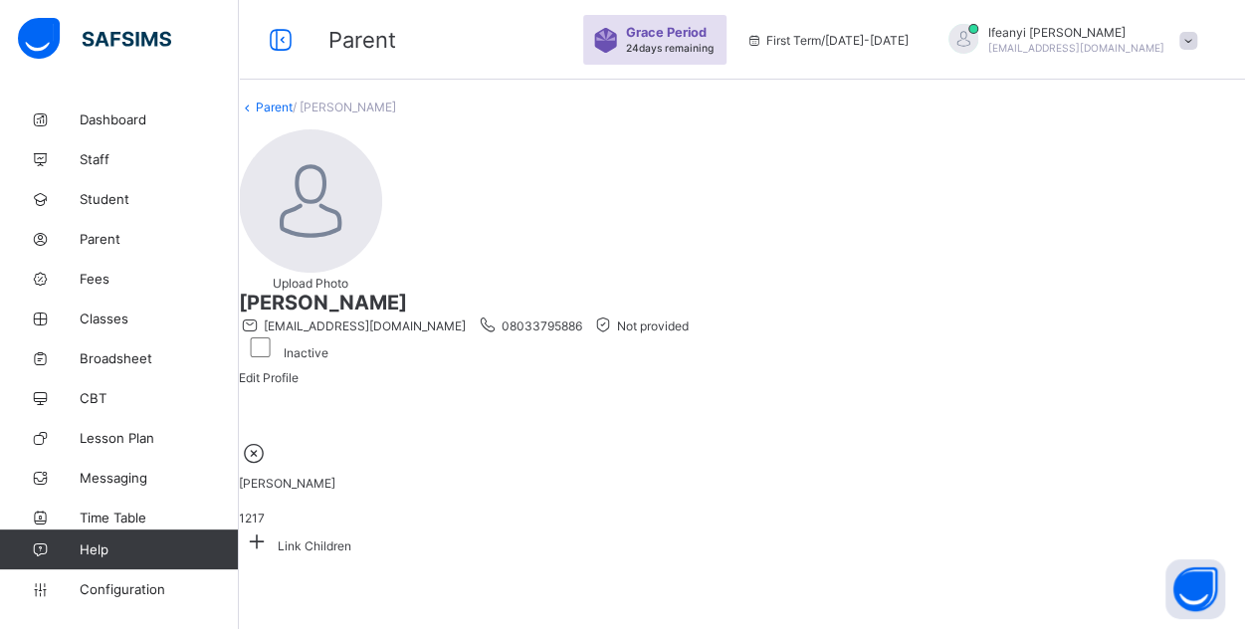
click at [293, 114] on link "Parent" at bounding box center [274, 107] width 37 height 15
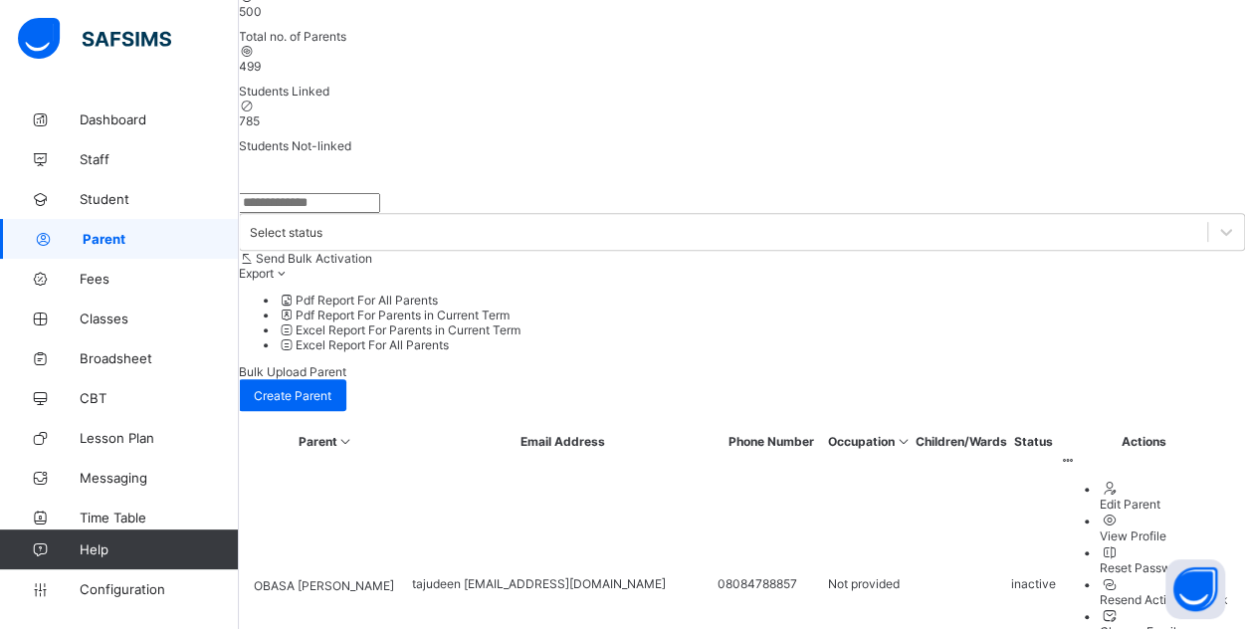
scroll to position [363, 0]
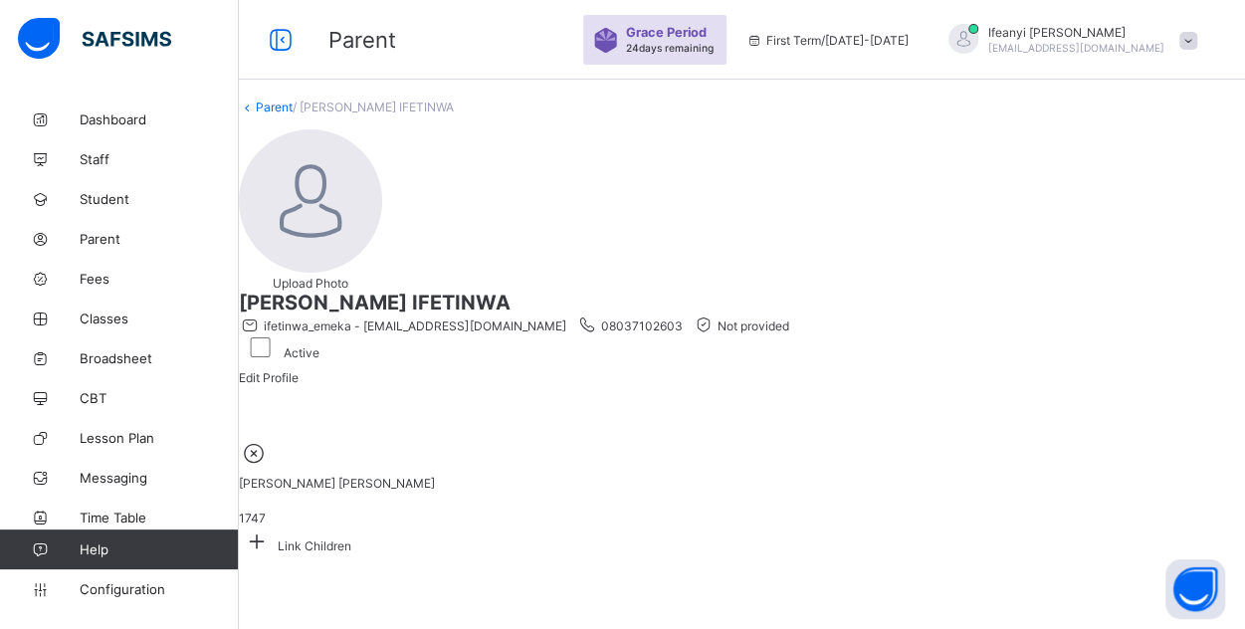
click at [319, 334] on div "Active" at bounding box center [279, 347] width 81 height 26
click at [293, 114] on link "Parent" at bounding box center [274, 107] width 37 height 15
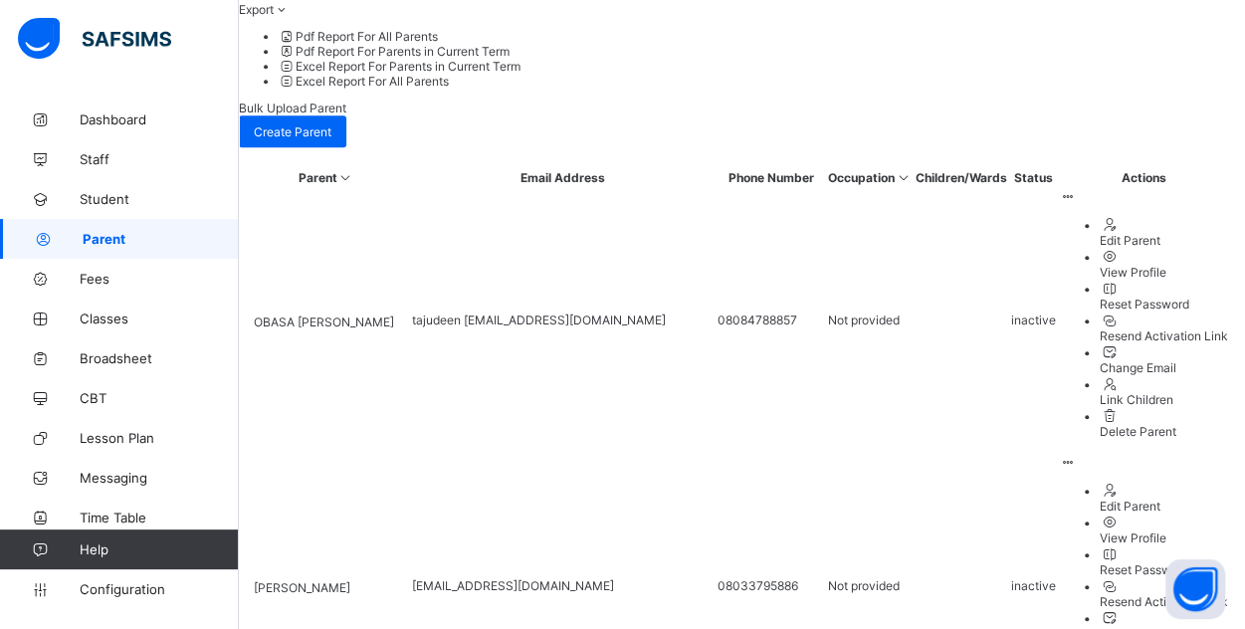
scroll to position [623, 0]
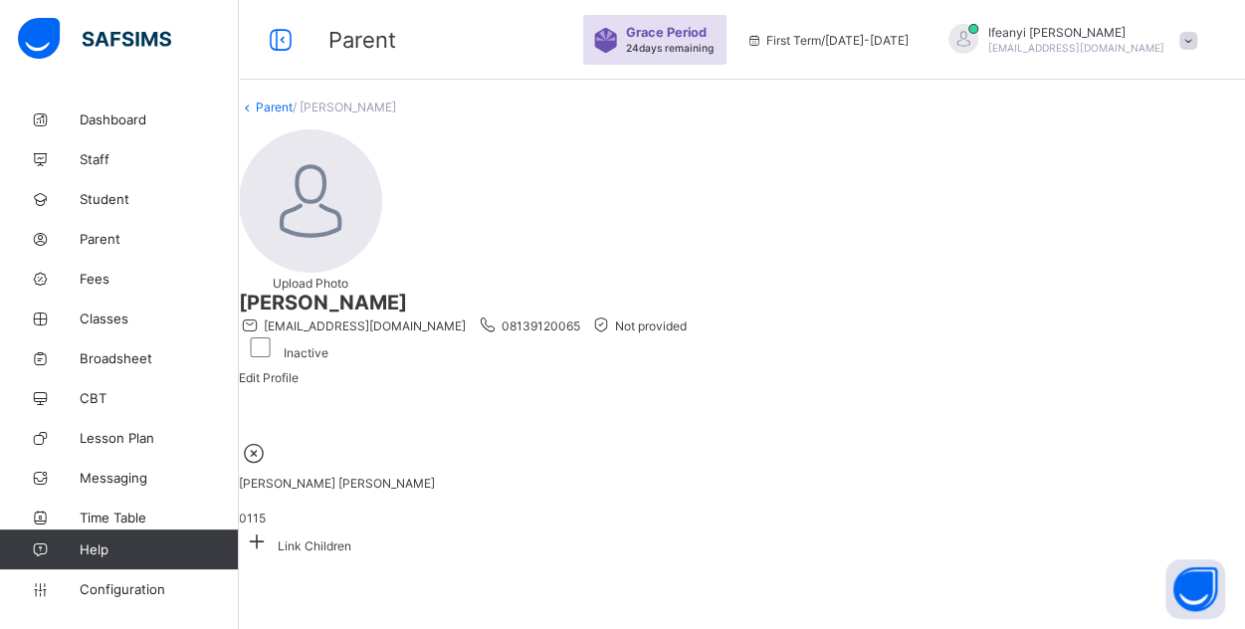
click at [293, 114] on link "Parent" at bounding box center [274, 107] width 37 height 15
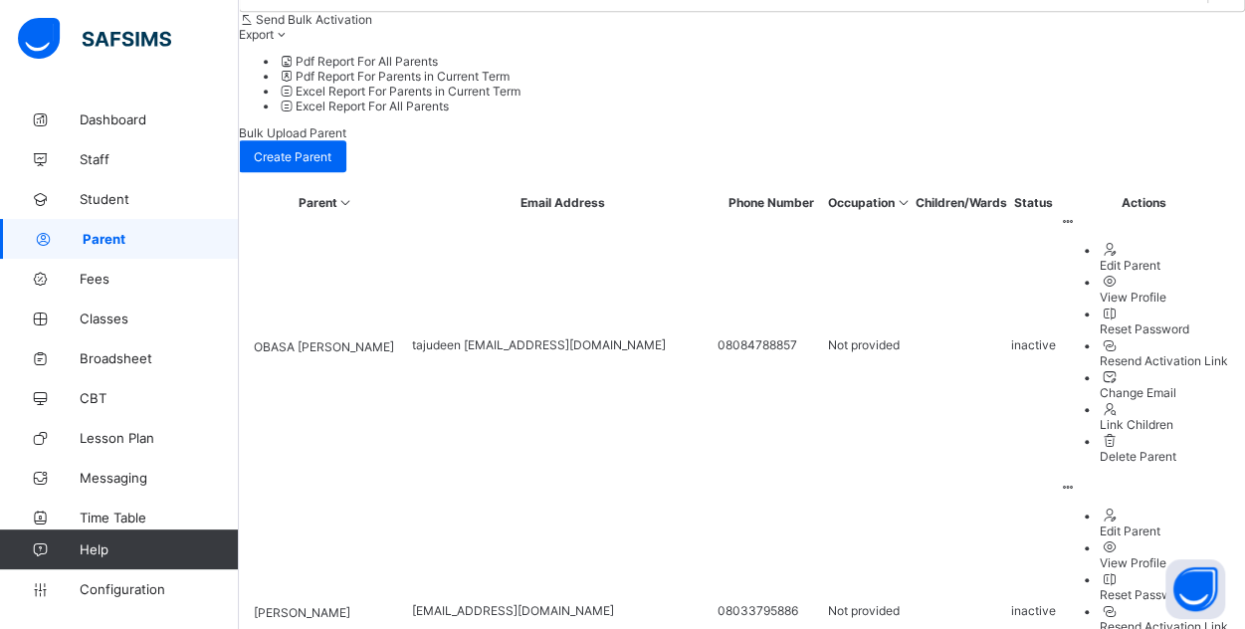
scroll to position [623, 0]
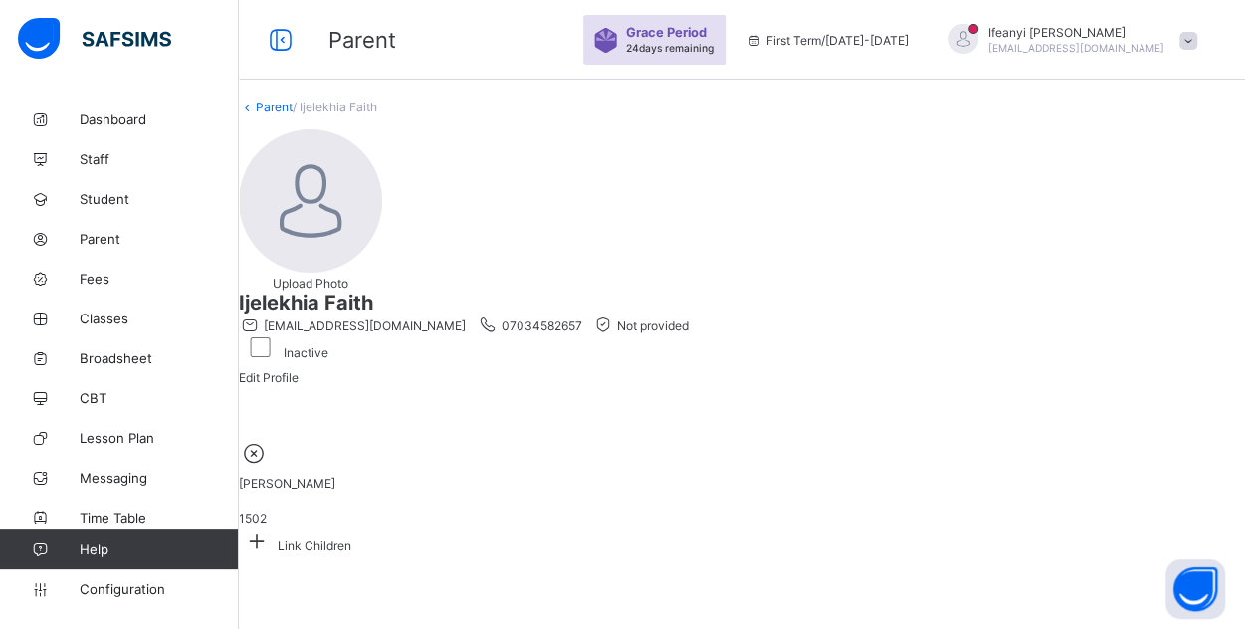
scroll to position [120, 0]
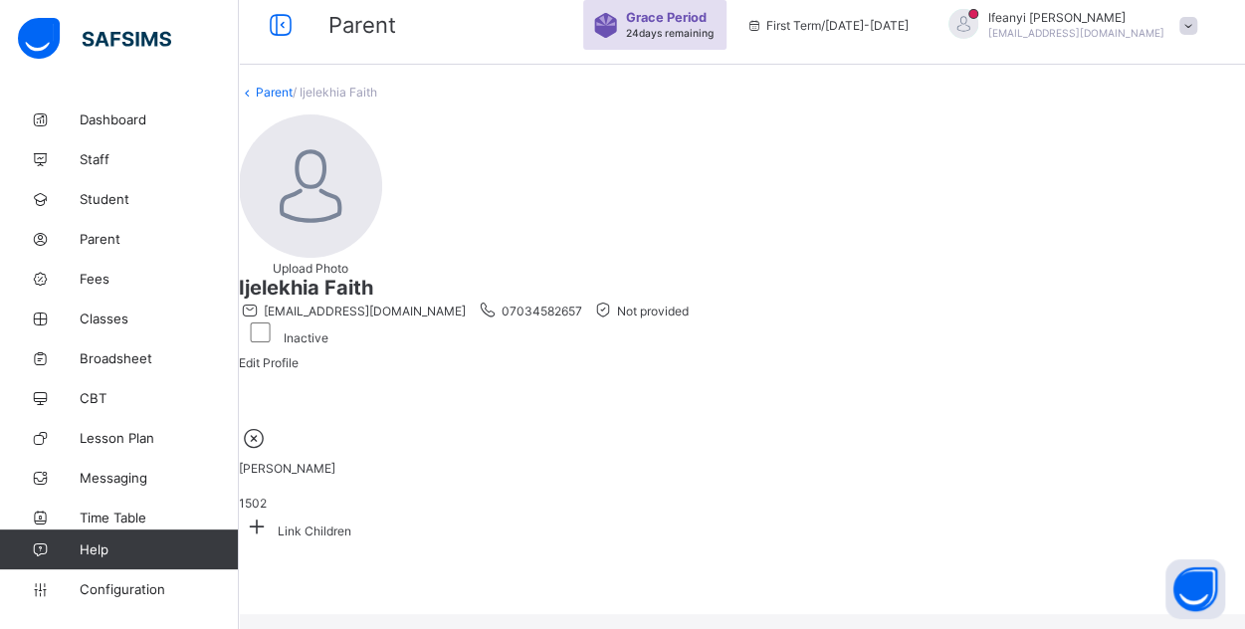
click at [293, 85] on link "Parent" at bounding box center [274, 92] width 37 height 15
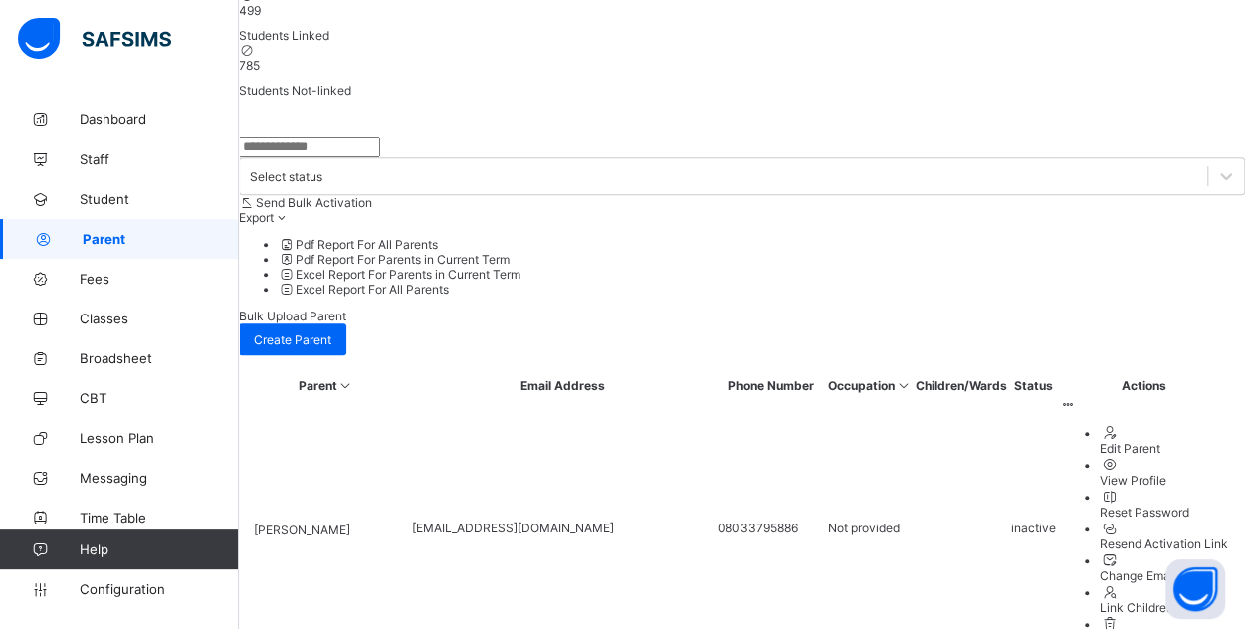
scroll to position [421, 0]
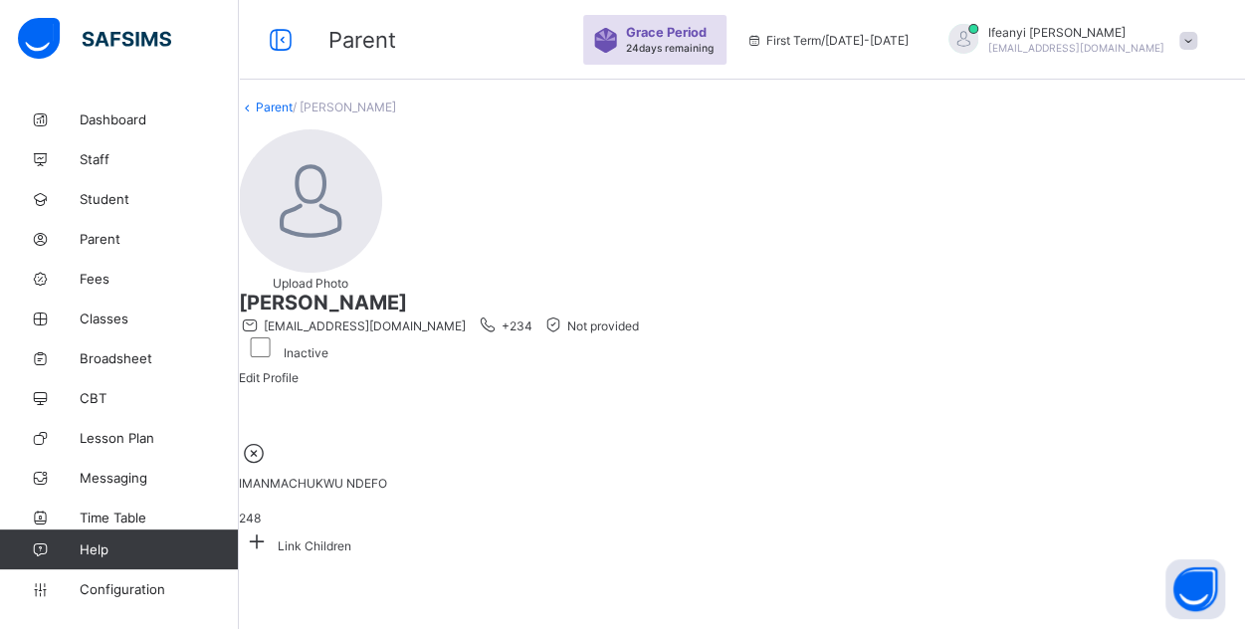
click at [293, 114] on link "Parent" at bounding box center [274, 107] width 37 height 15
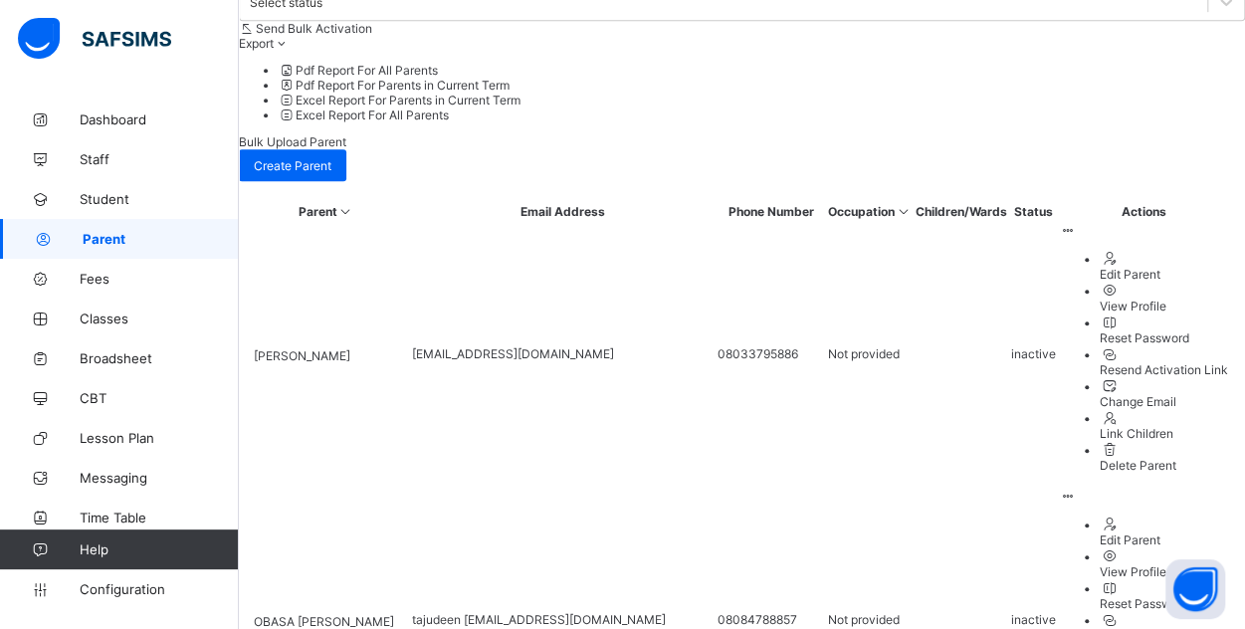
scroll to position [599, 0]
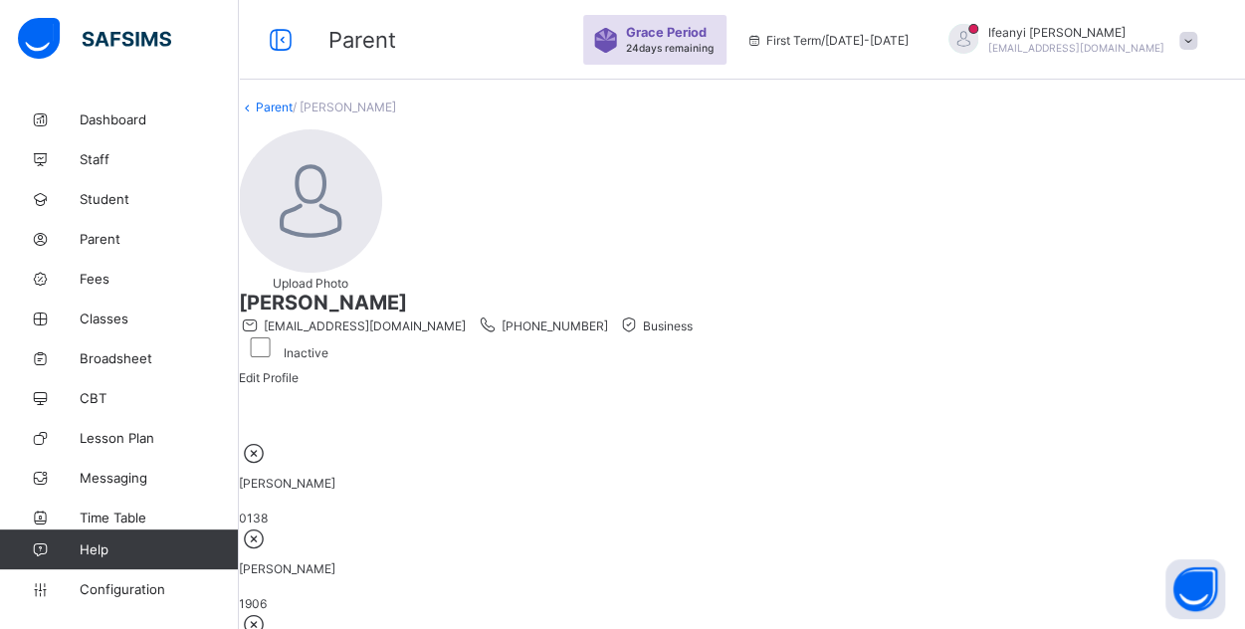
click at [293, 114] on link "Parent" at bounding box center [274, 107] width 37 height 15
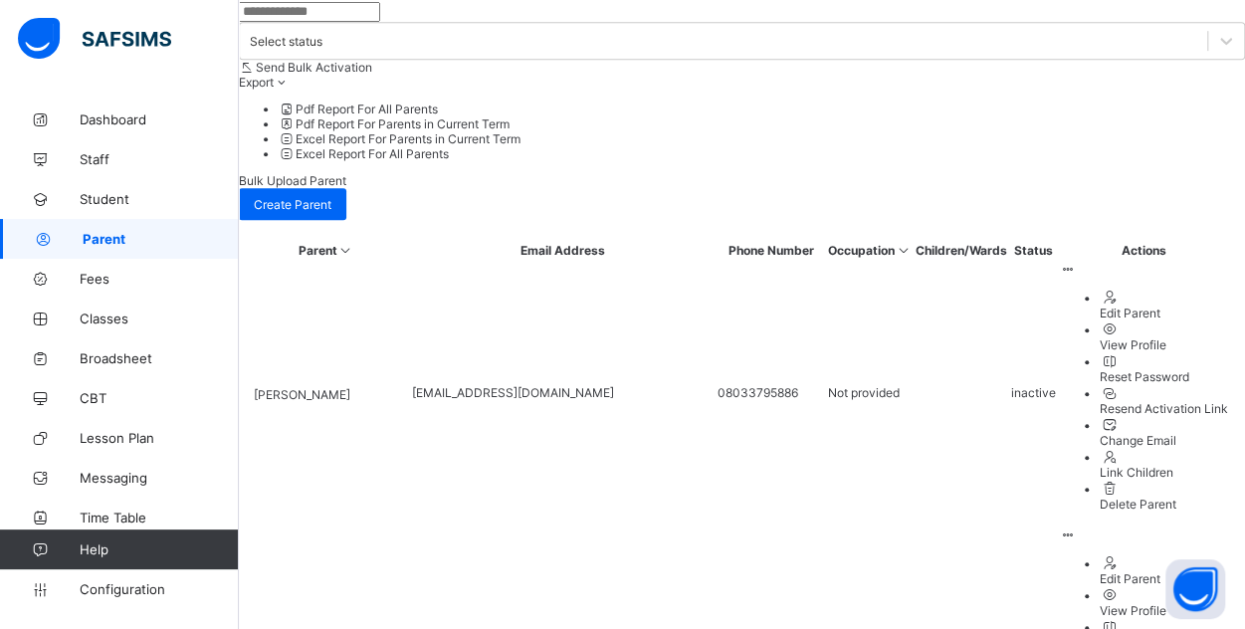
scroll to position [566, 0]
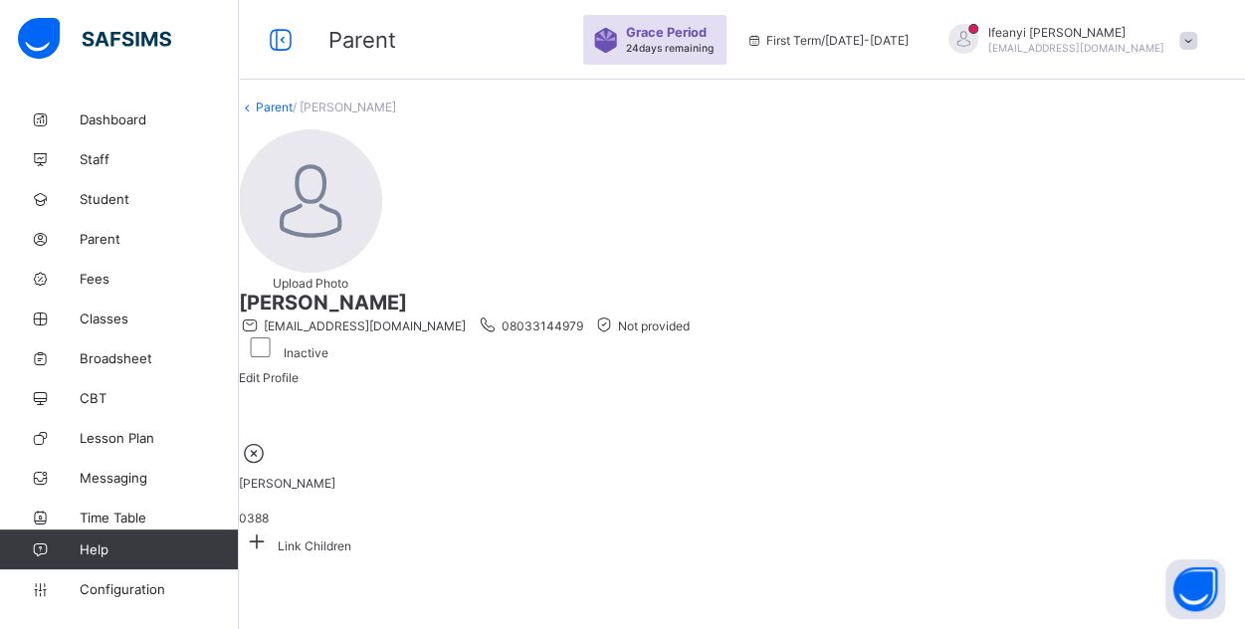
click at [293, 114] on link "Parent" at bounding box center [274, 107] width 37 height 15
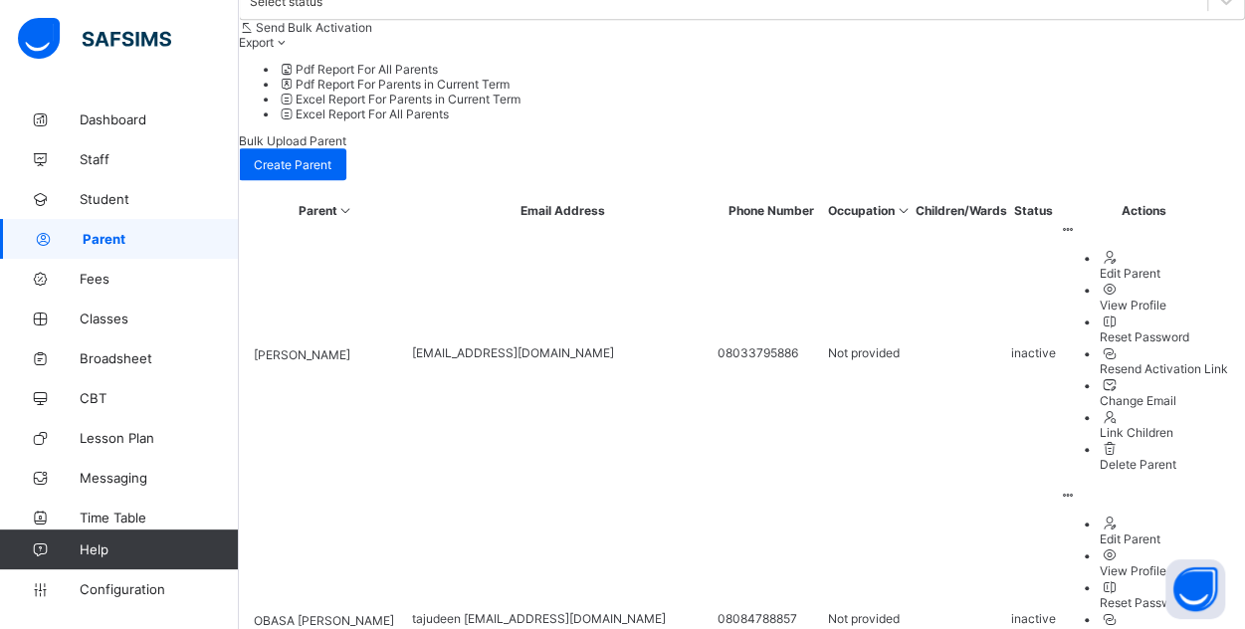
scroll to position [595, 0]
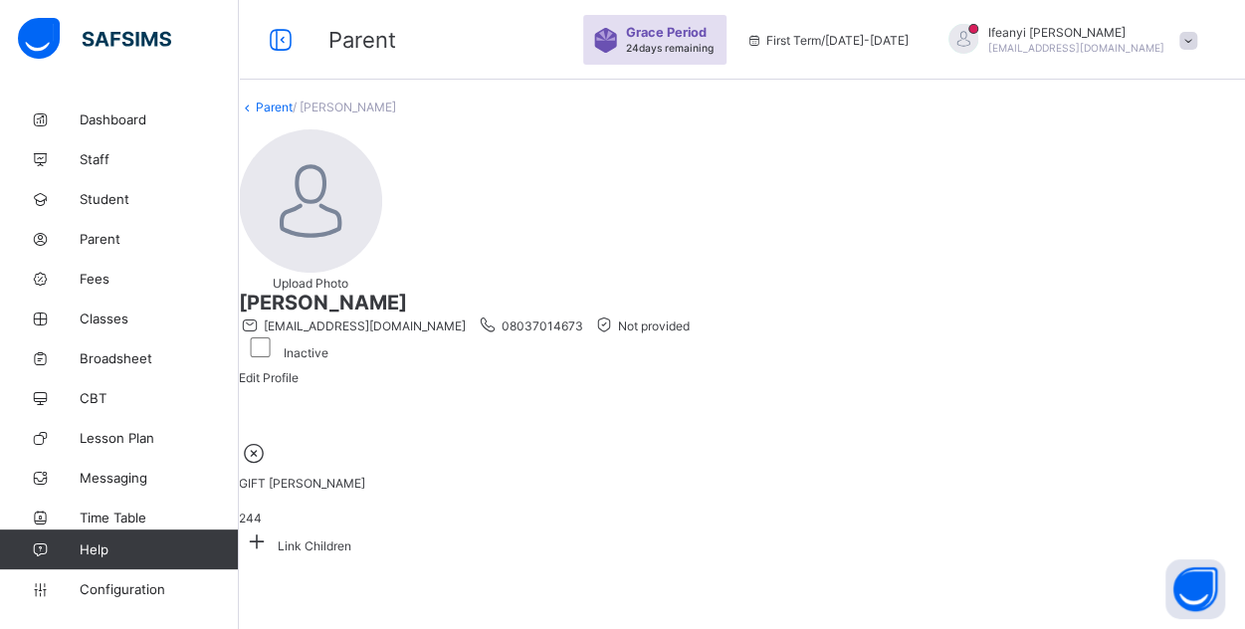
click at [293, 114] on link "Parent" at bounding box center [274, 107] width 37 height 15
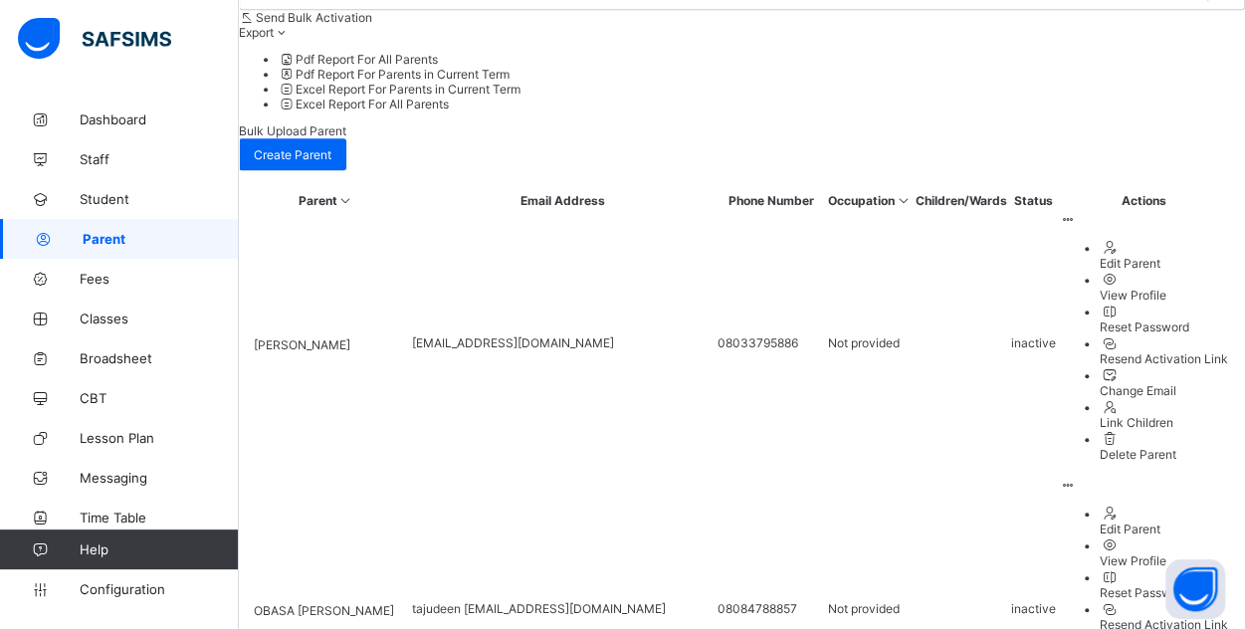
scroll to position [623, 0]
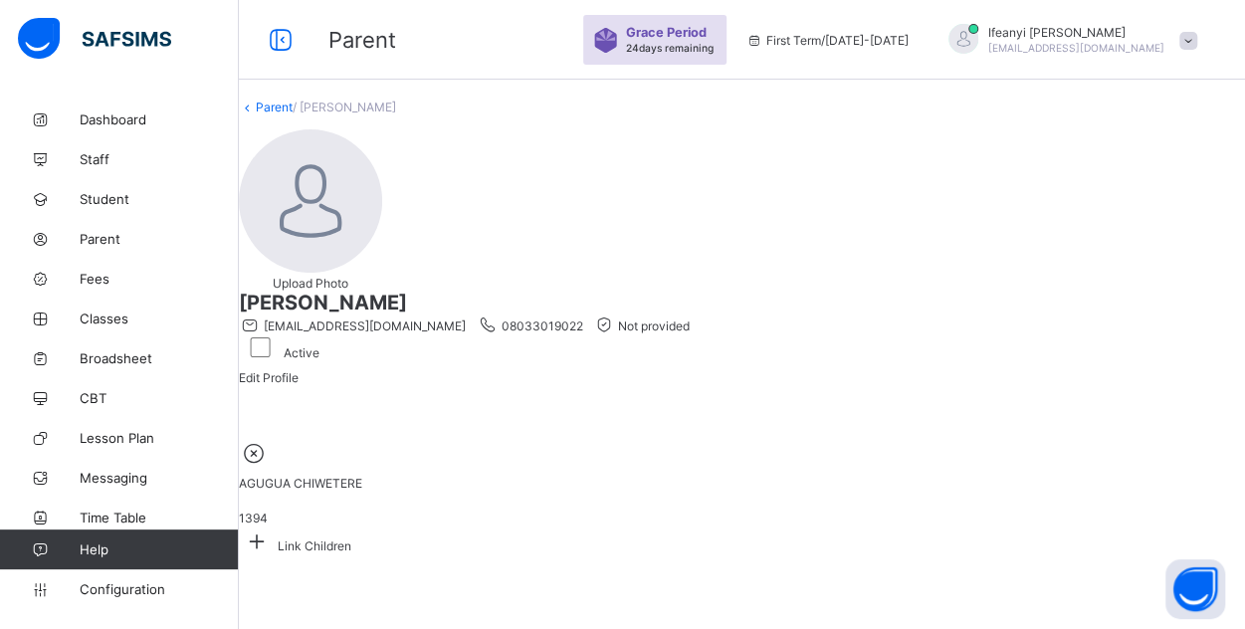
click at [293, 114] on link "Parent" at bounding box center [274, 107] width 37 height 15
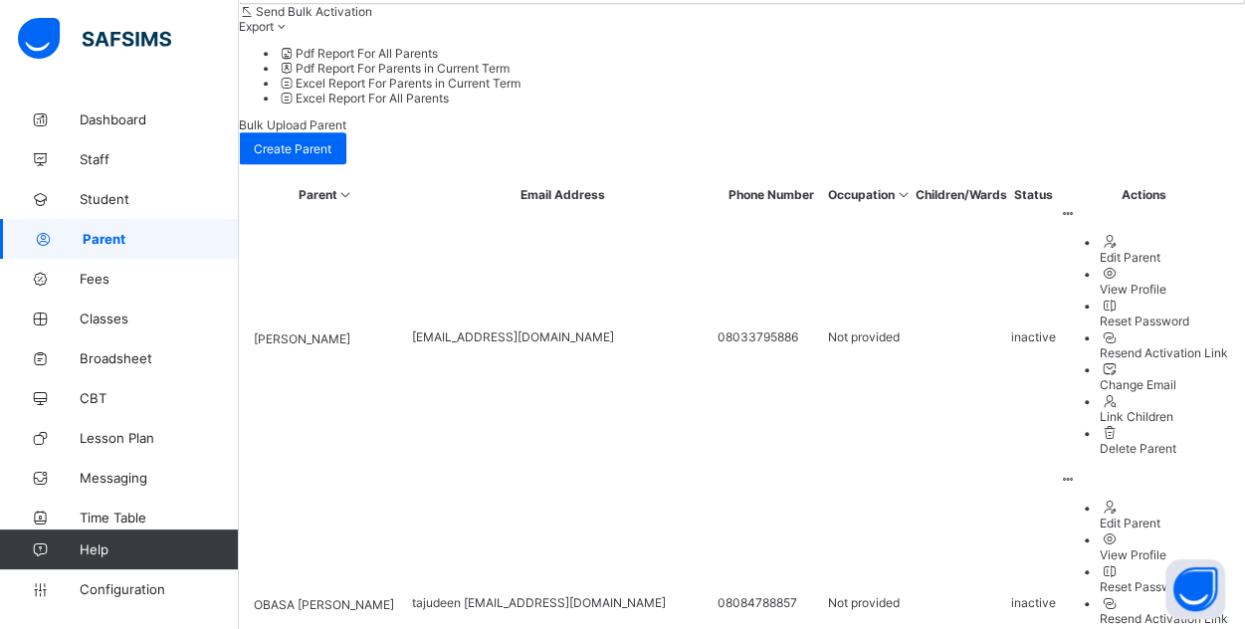
scroll to position [623, 0]
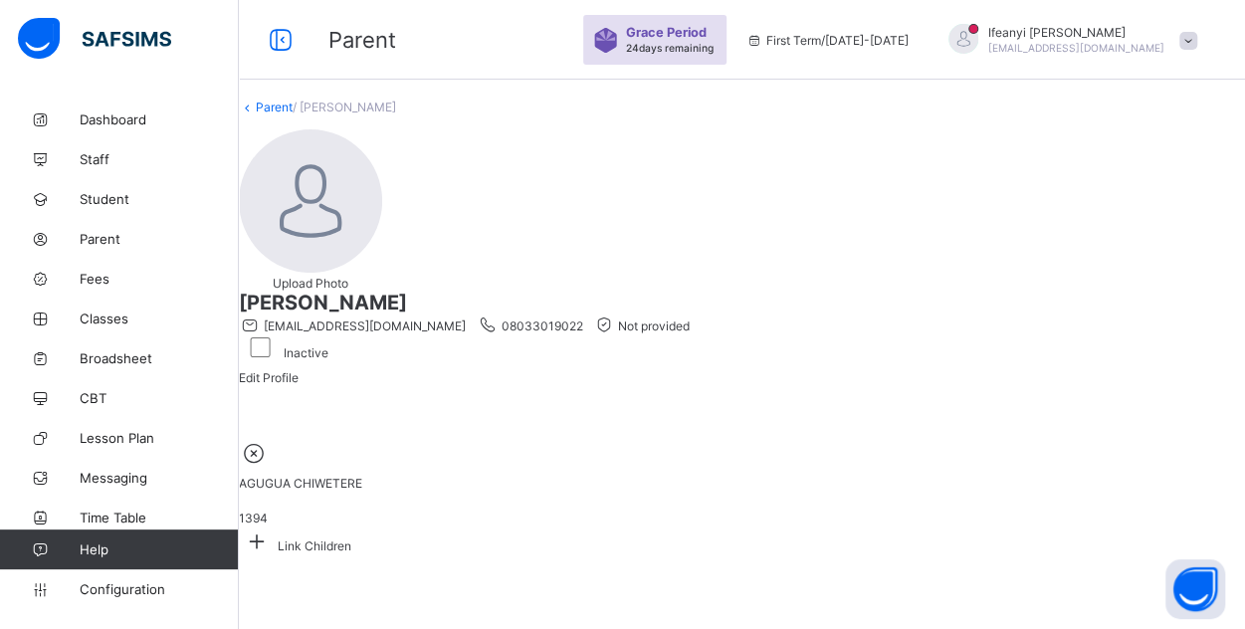
click at [293, 114] on link "Parent" at bounding box center [274, 107] width 37 height 15
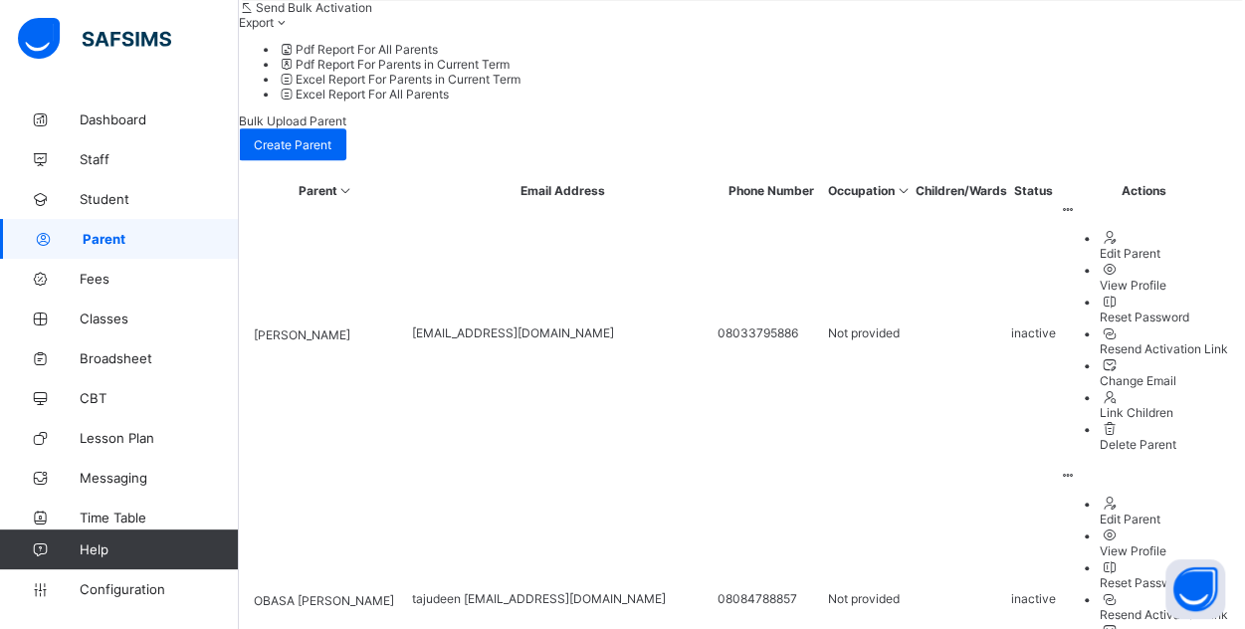
scroll to position [623, 0]
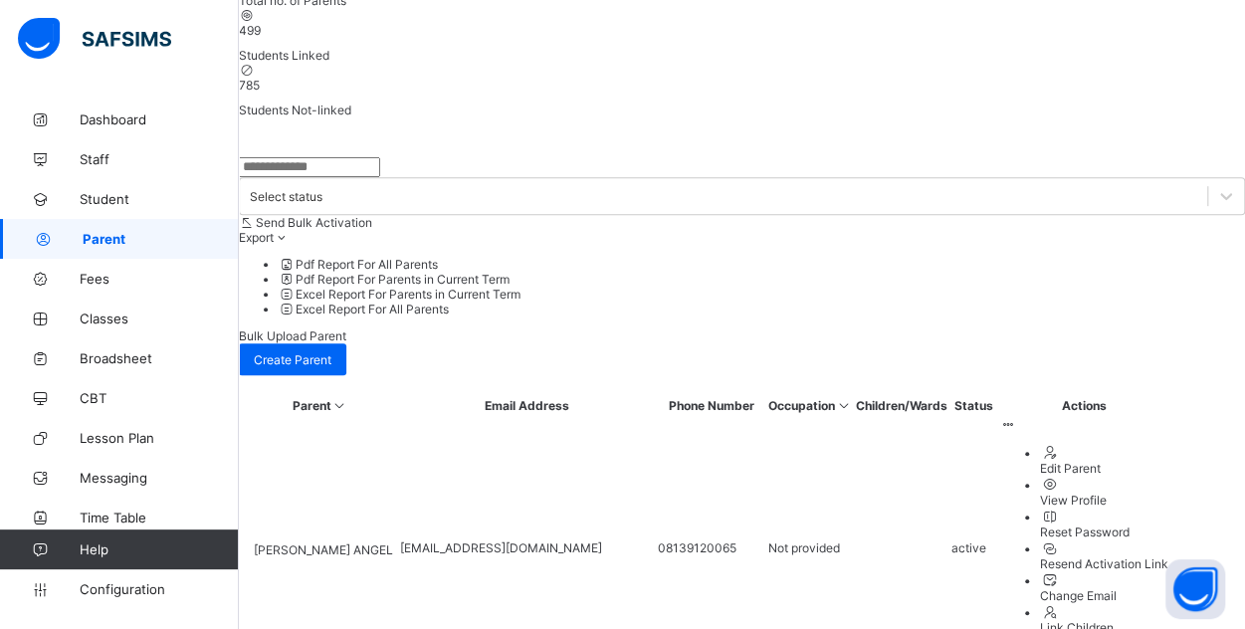
scroll to position [395, 0]
click at [367, 541] on span "[PERSON_NAME] ANGEL" at bounding box center [323, 548] width 139 height 15
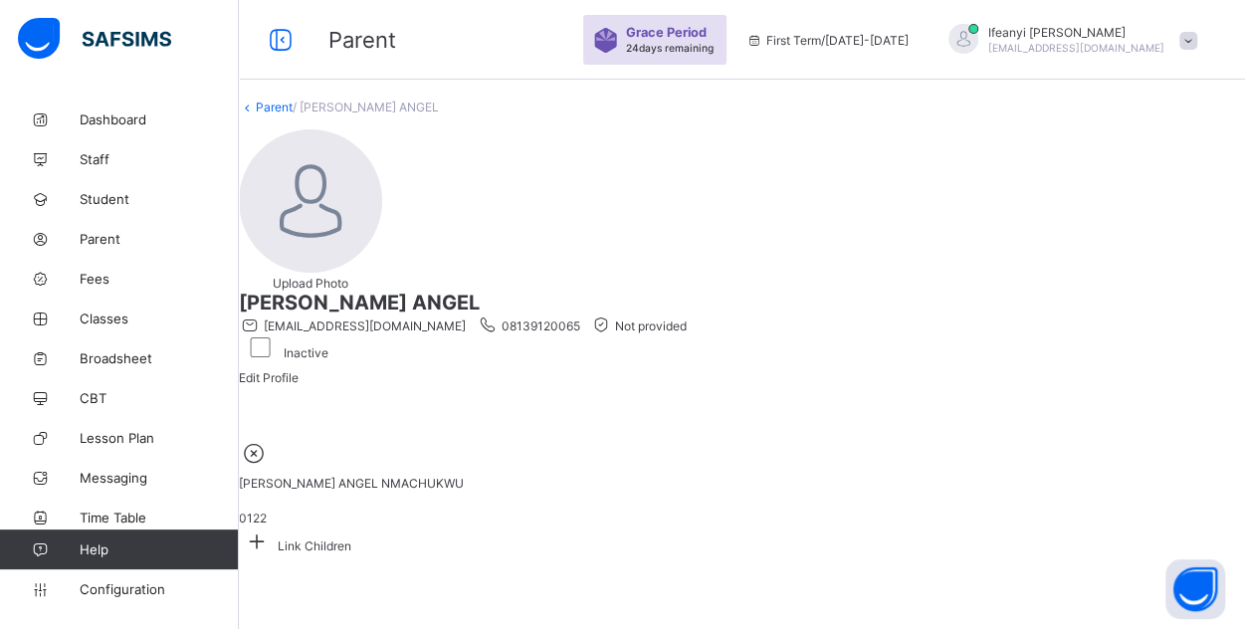
click at [293, 114] on link "Parent" at bounding box center [274, 107] width 37 height 15
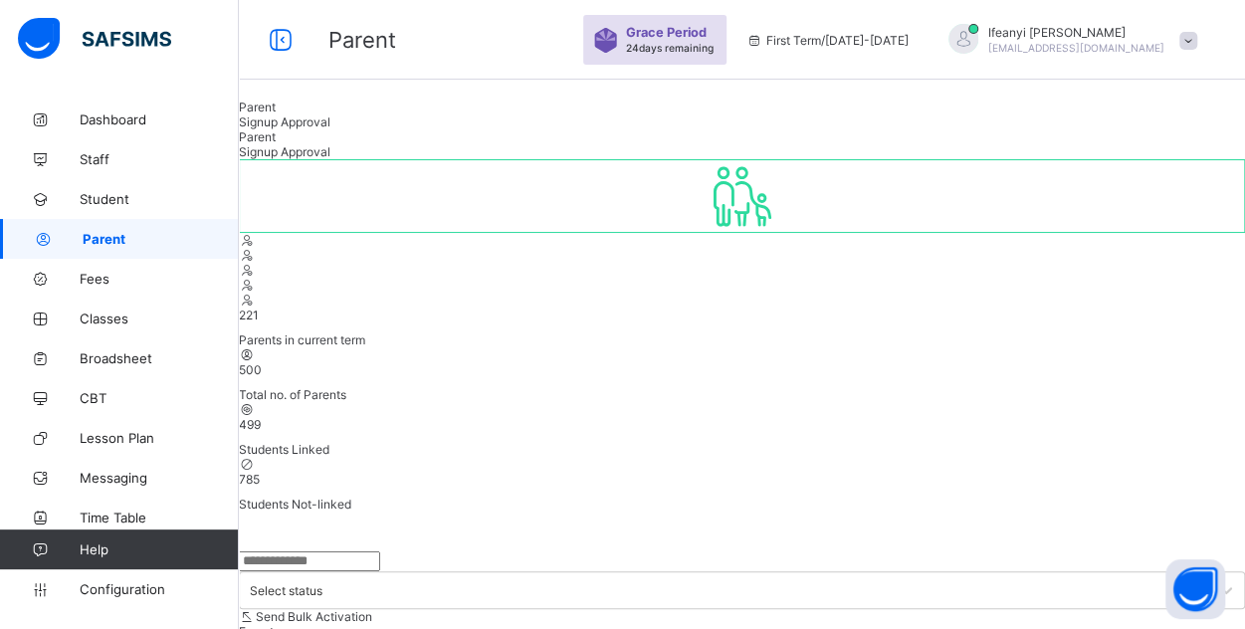
scroll to position [623, 0]
